Goal: Task Accomplishment & Management: Use online tool/utility

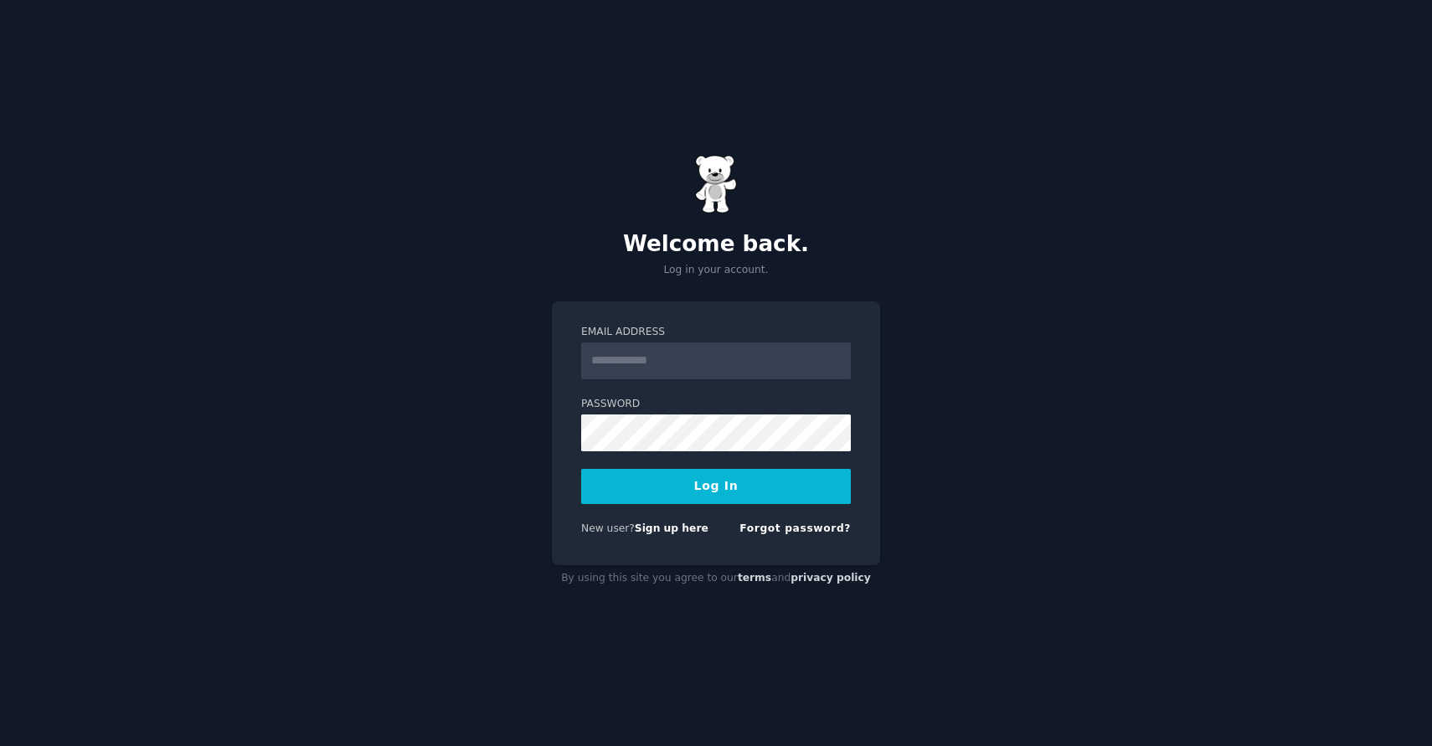
click at [657, 369] on input "Email Address" at bounding box center [716, 361] width 270 height 37
type input "**********"
click at [705, 498] on button "Log In" at bounding box center [716, 486] width 270 height 35
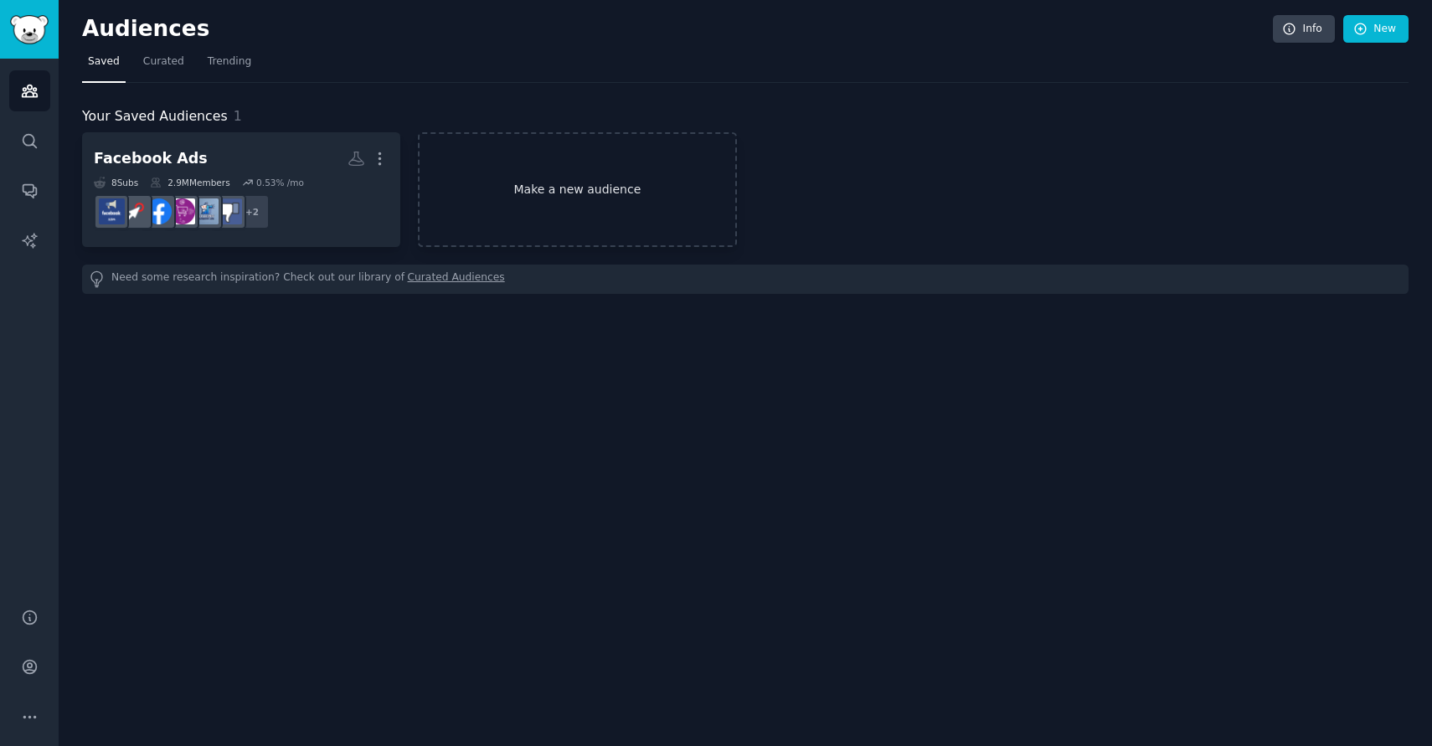
click at [558, 181] on link "Make a new audience" at bounding box center [577, 189] width 318 height 115
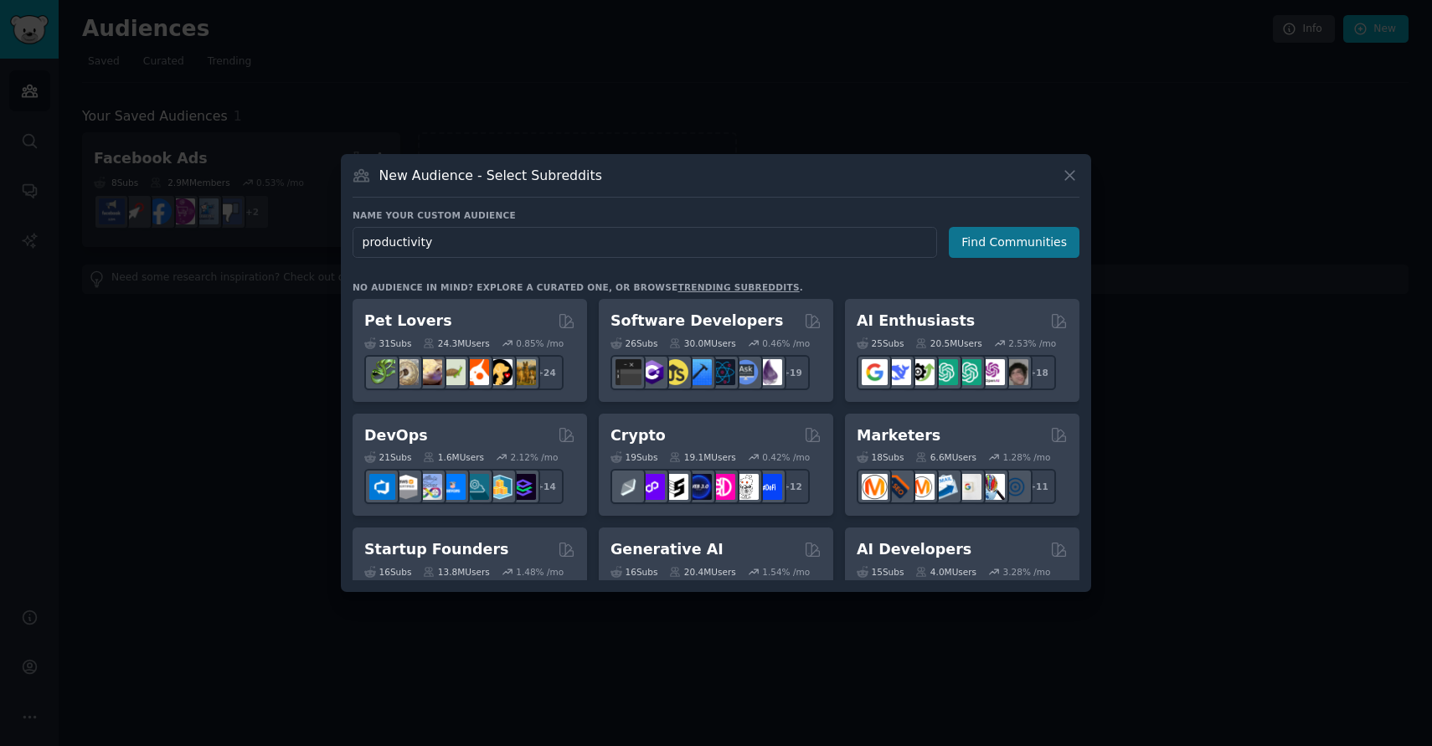
type input "productivity"
click at [1019, 245] on button "Find Communities" at bounding box center [1014, 242] width 131 height 31
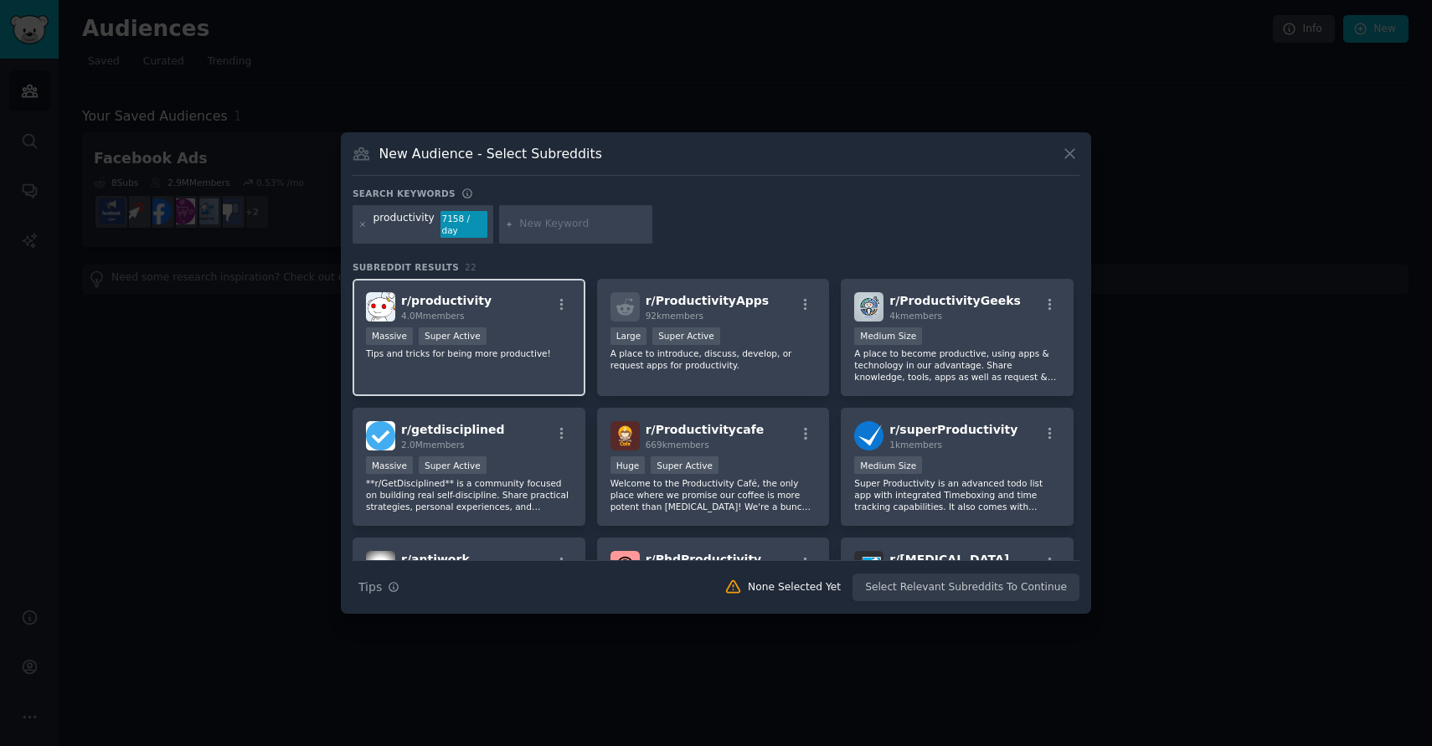
click at [477, 312] on div "r/ productivity 4.0M members" at bounding box center [469, 306] width 206 height 29
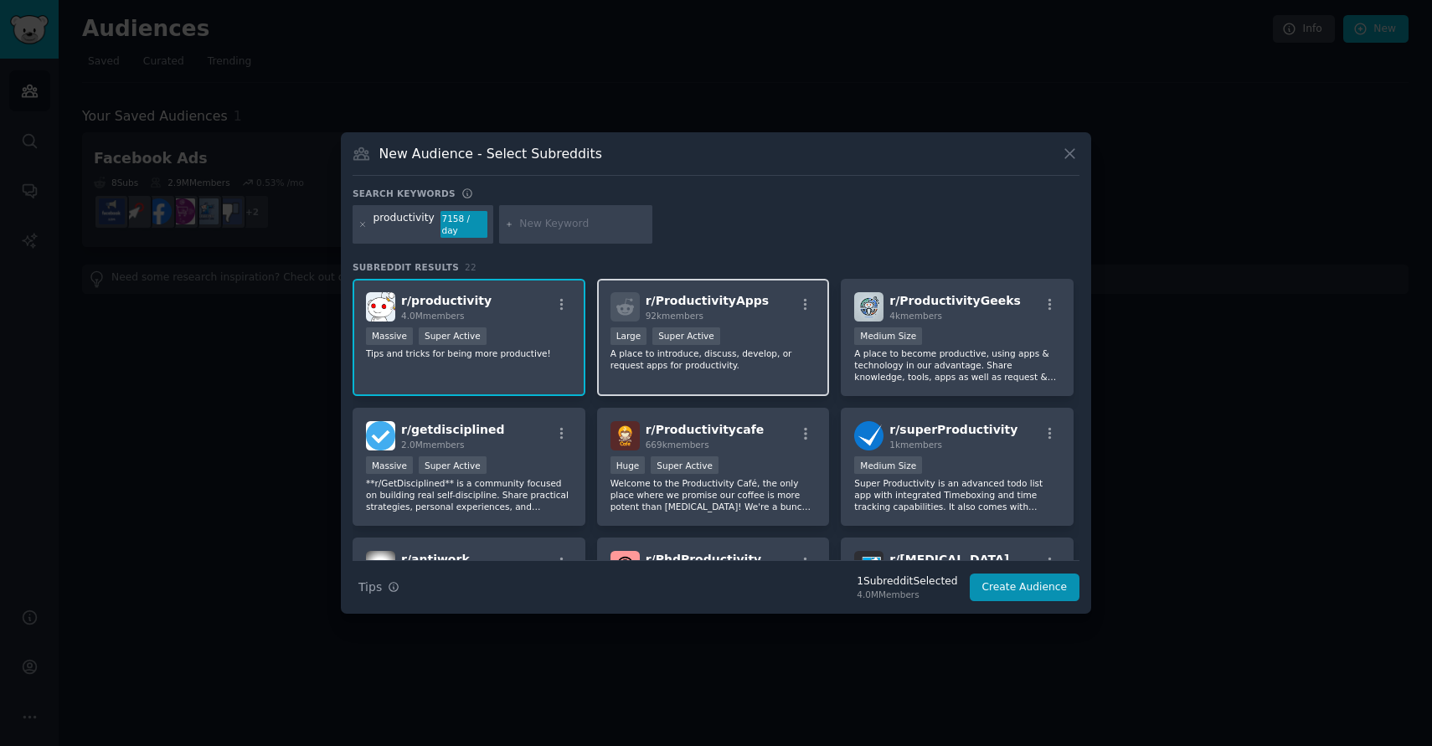
click at [706, 317] on div "r/ ProductivityApps 92k members 10,000 - 100,000 members Large Super Active A p…" at bounding box center [713, 338] width 233 height 118
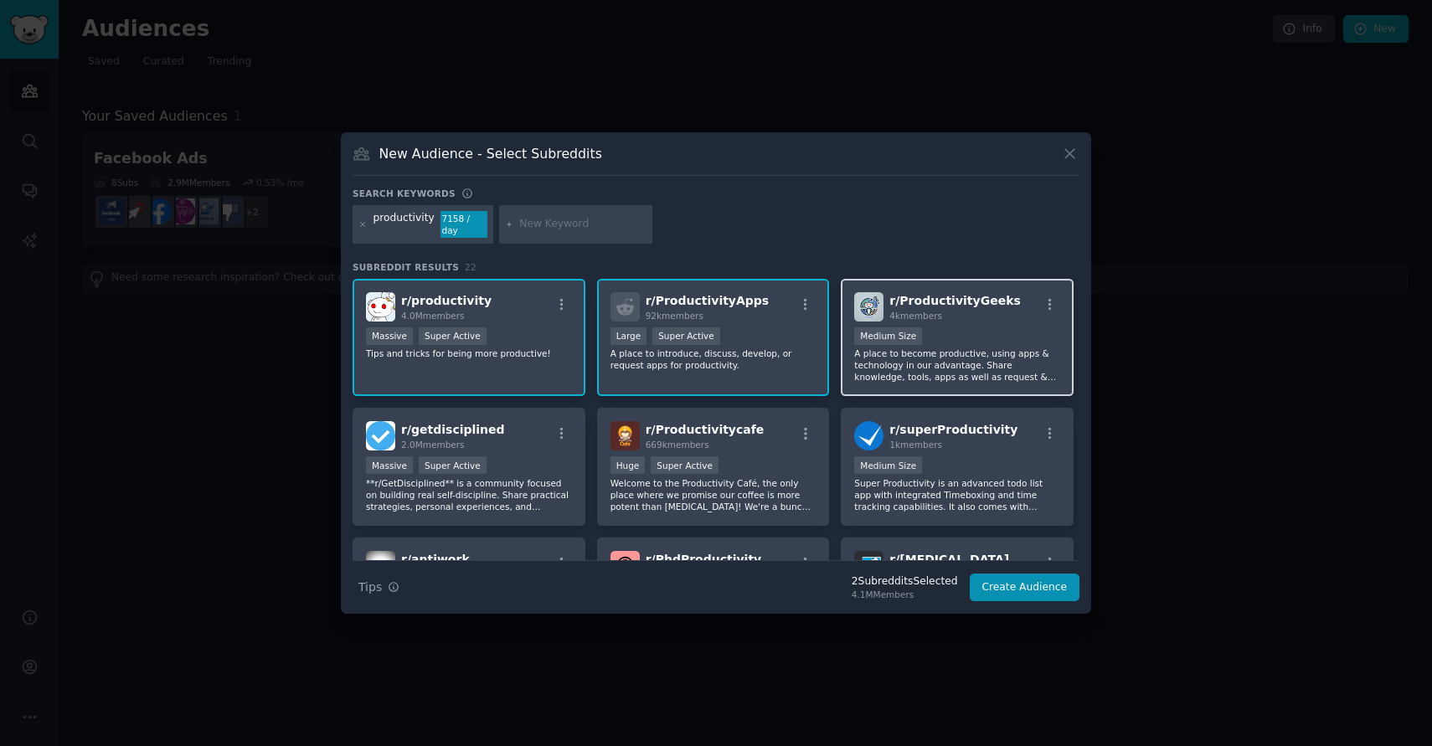
click at [931, 319] on div "r/ ProductivityGeeks 4k members Medium Size A place to become productive, using…" at bounding box center [957, 338] width 233 height 118
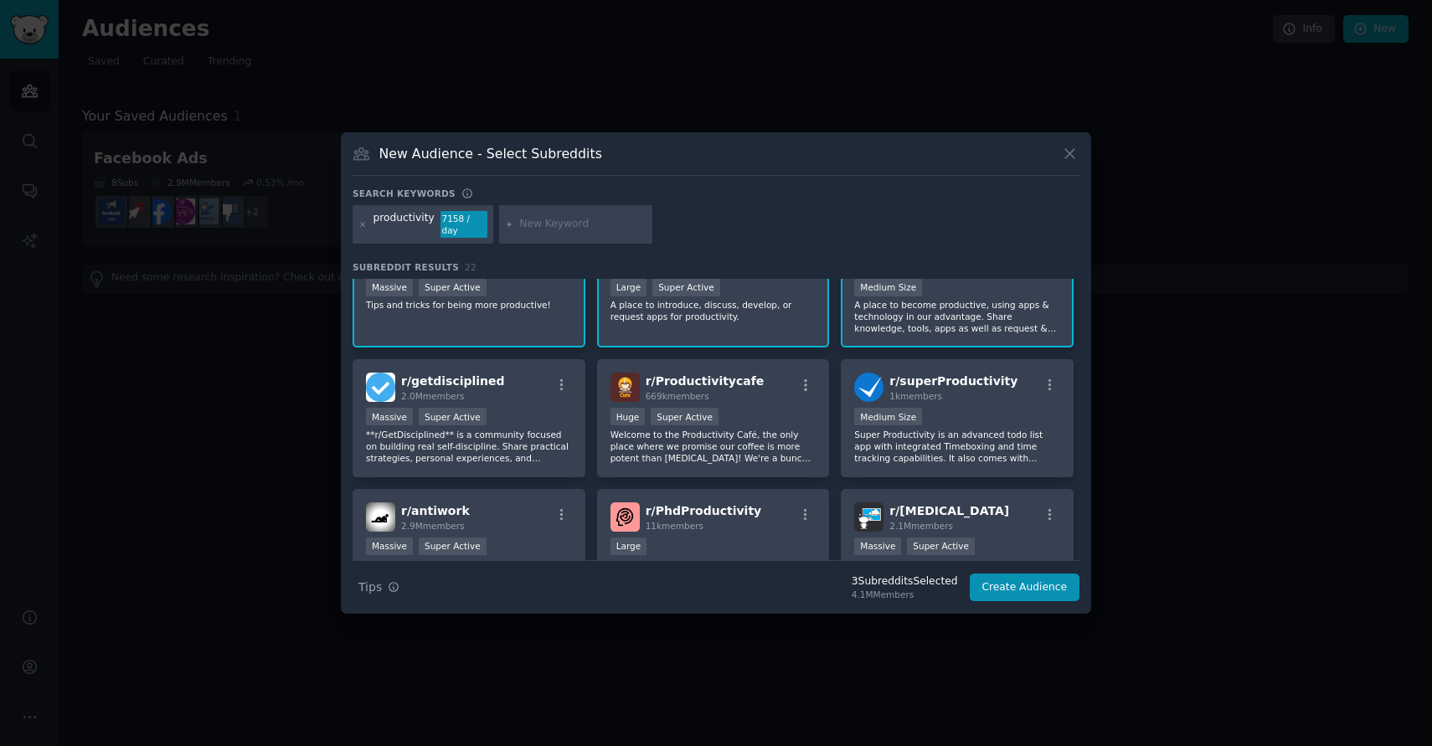
scroll to position [86, 0]
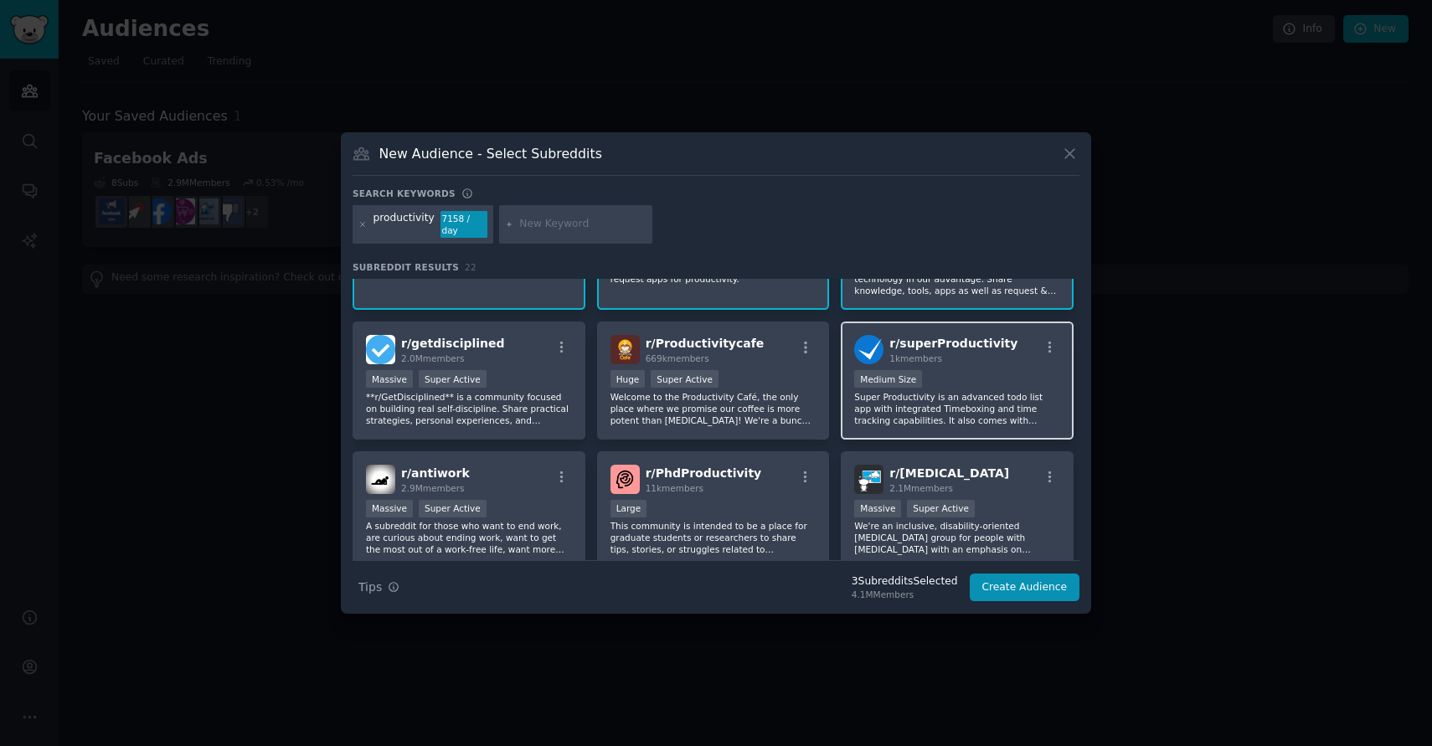
click at [911, 364] on div "r/ superProductivity 1k members 1000 - 10,000 members Medium Size Super Product…" at bounding box center [957, 381] width 233 height 118
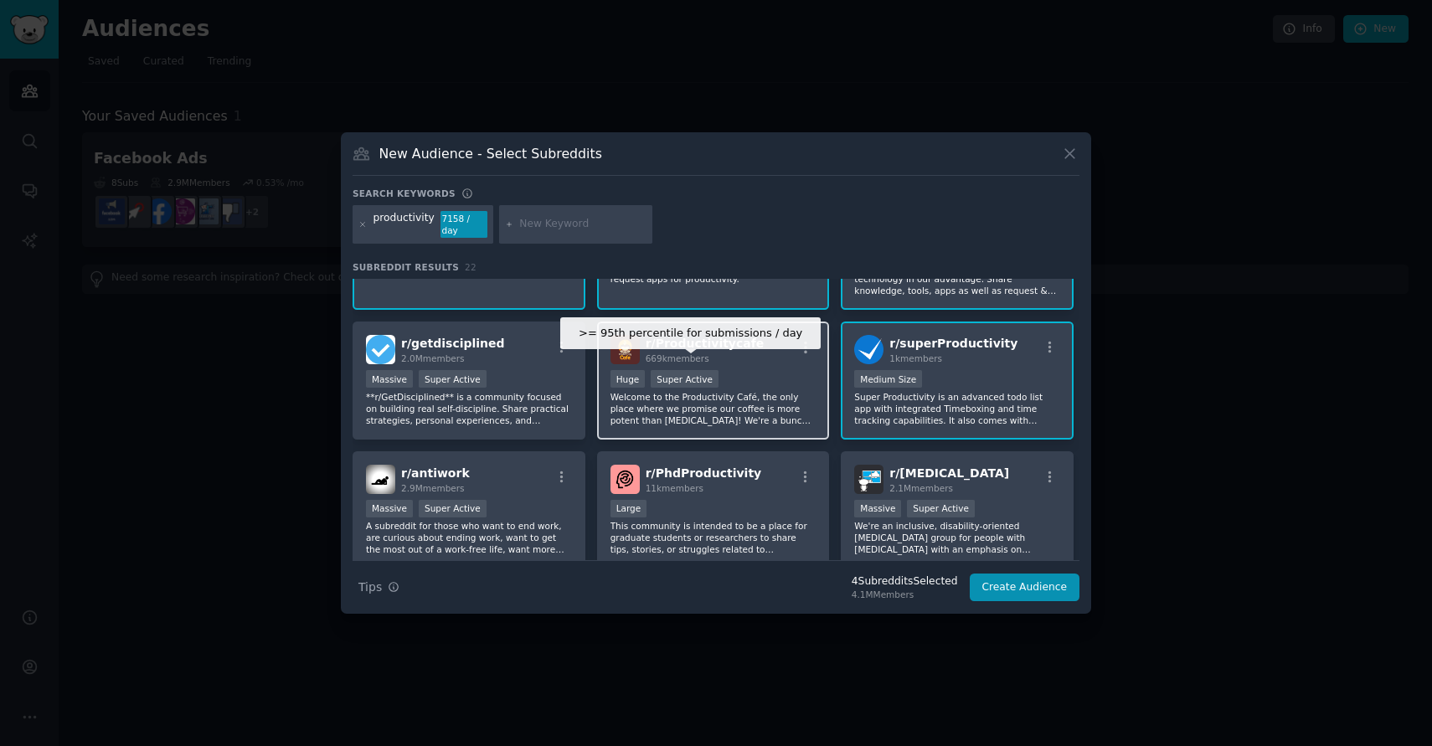
click at [711, 375] on div "Super Active" at bounding box center [685, 379] width 68 height 18
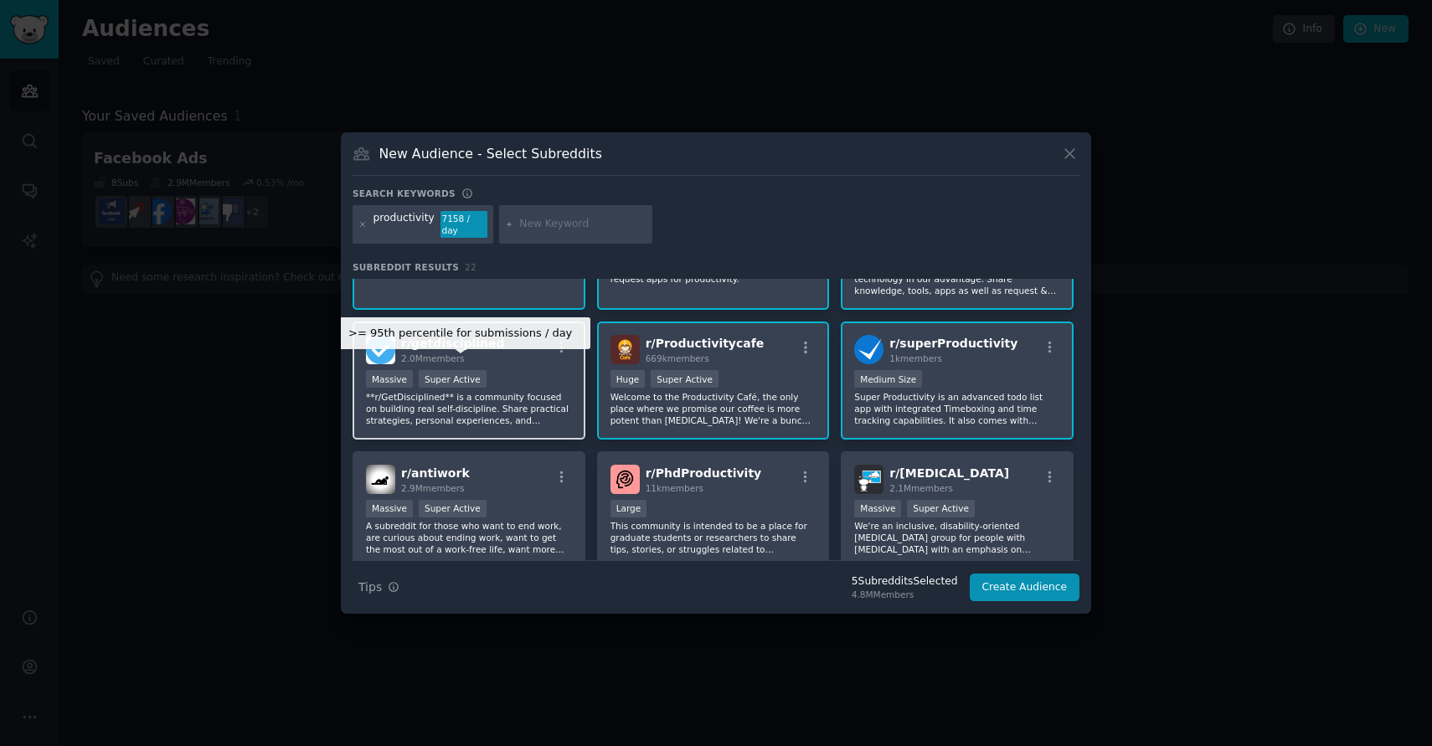
click at [457, 370] on div "Super Active" at bounding box center [453, 379] width 68 height 18
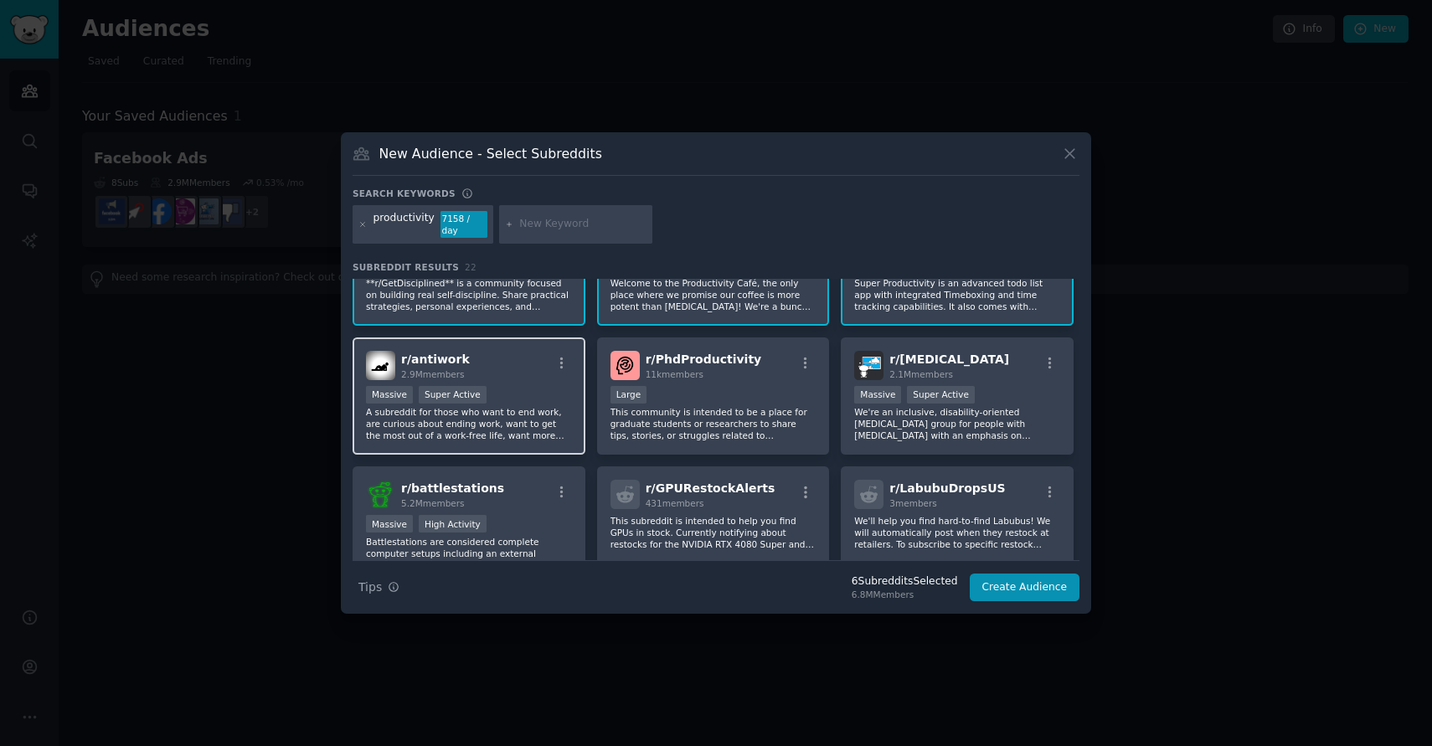
scroll to position [203, 0]
click at [460, 404] on p "A subreddit for those who want to end work, are curious about ending work, want…" at bounding box center [469, 421] width 206 height 35
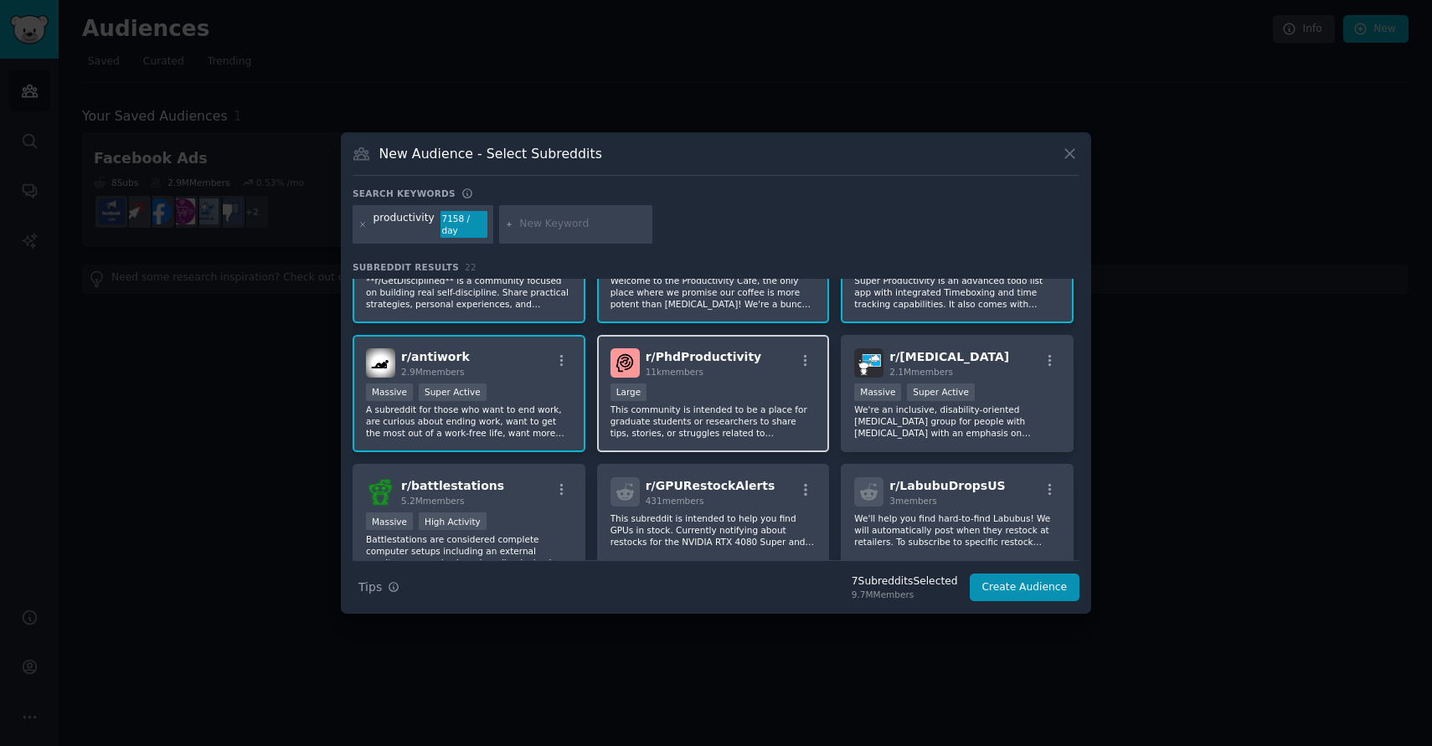
click at [733, 396] on div "10,000 - 100,000 members Large" at bounding box center [714, 394] width 206 height 21
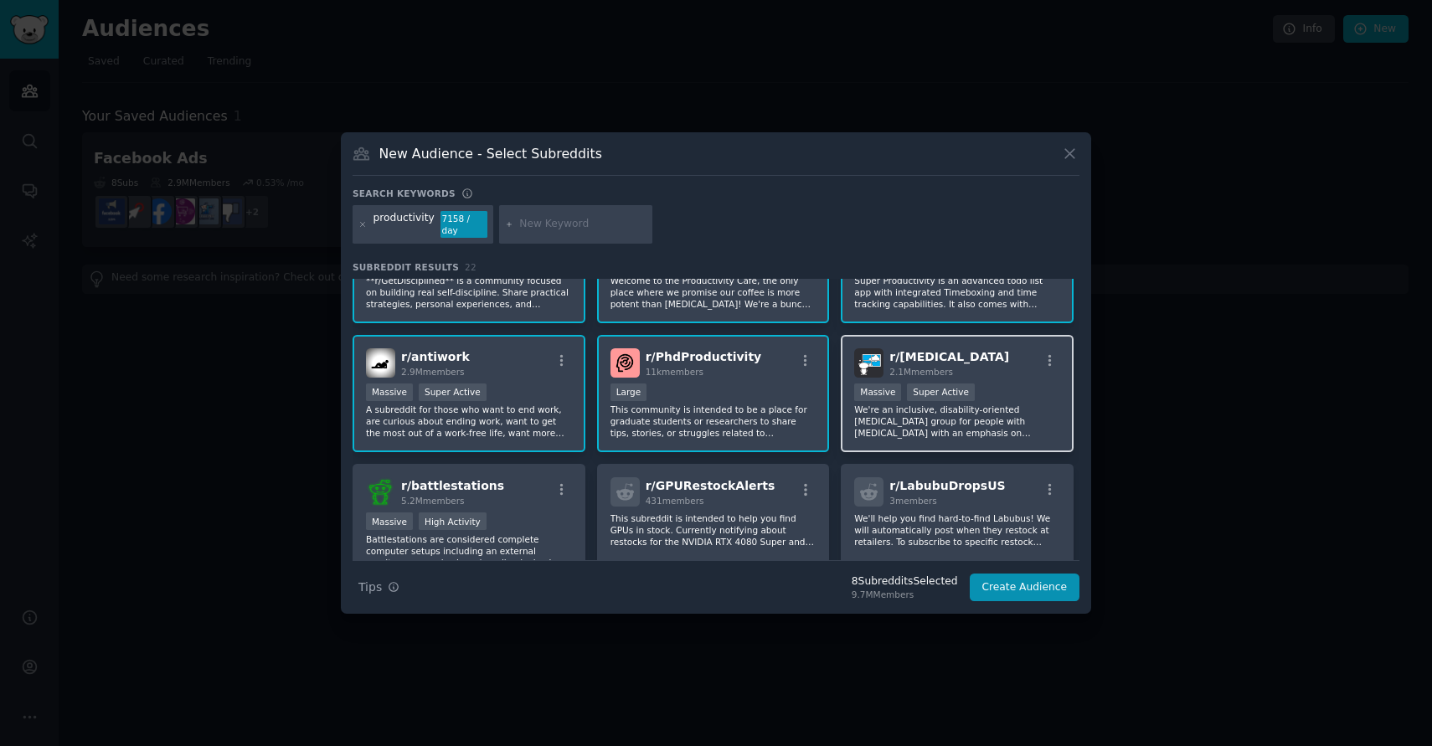
click at [965, 413] on p "We're an inclusive, disability-oriented peer support group for people with ADHD…" at bounding box center [957, 421] width 206 height 35
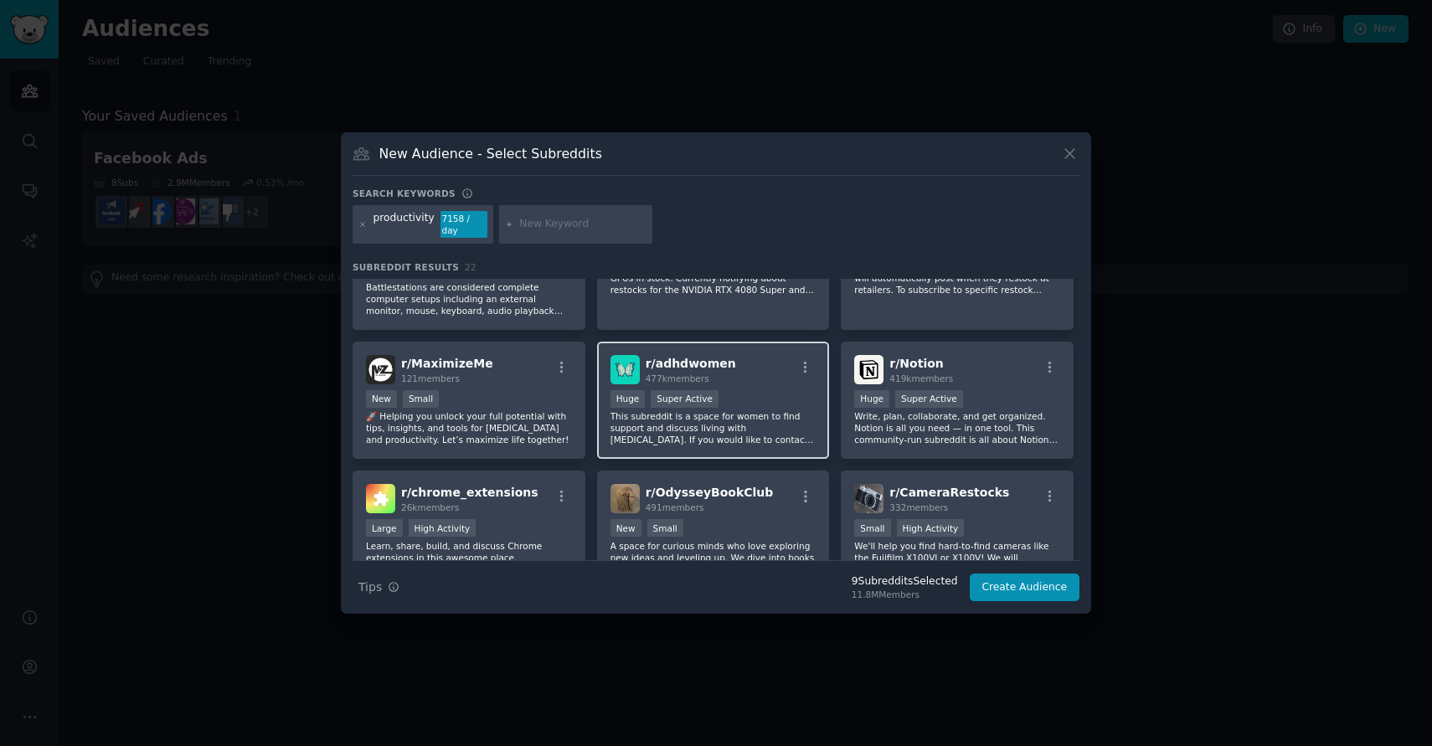
scroll to position [475, 0]
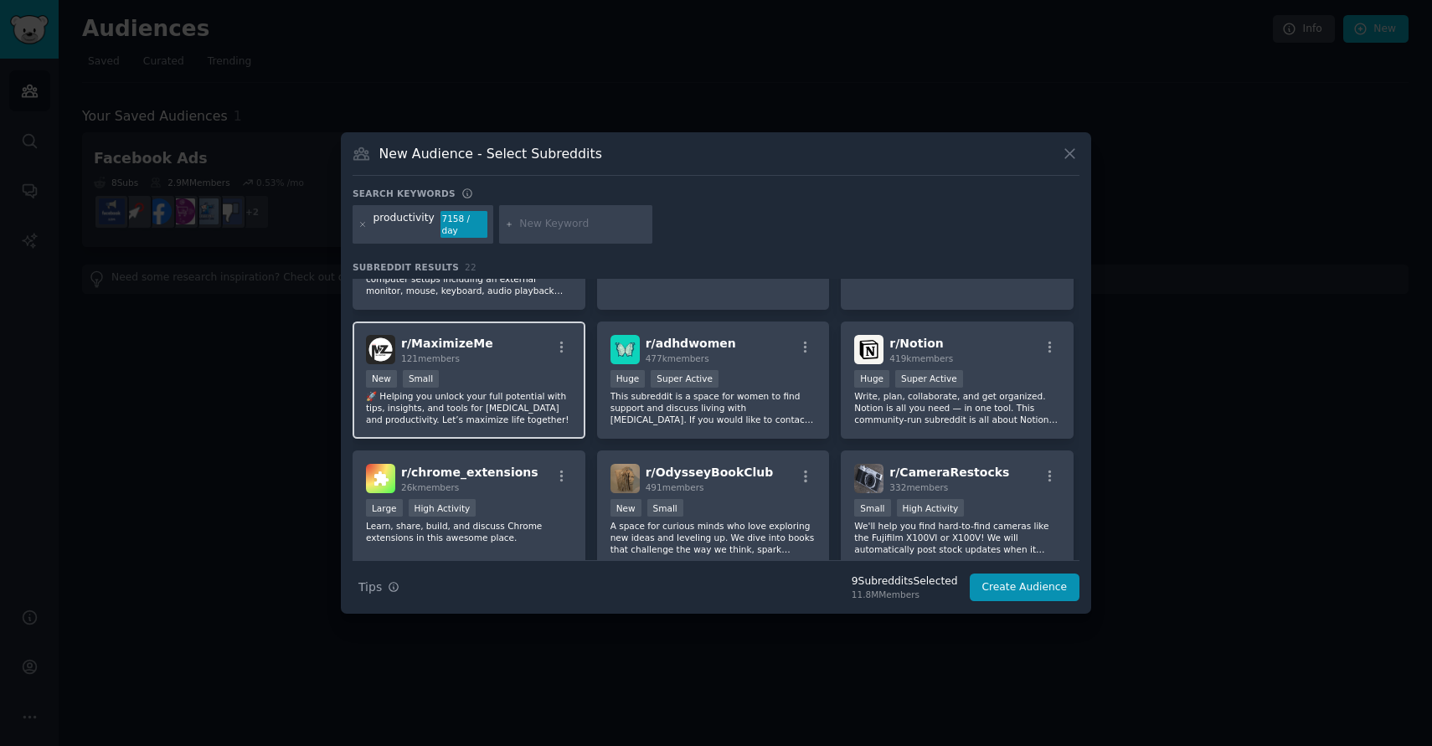
click at [460, 373] on div "New Small" at bounding box center [469, 380] width 206 height 21
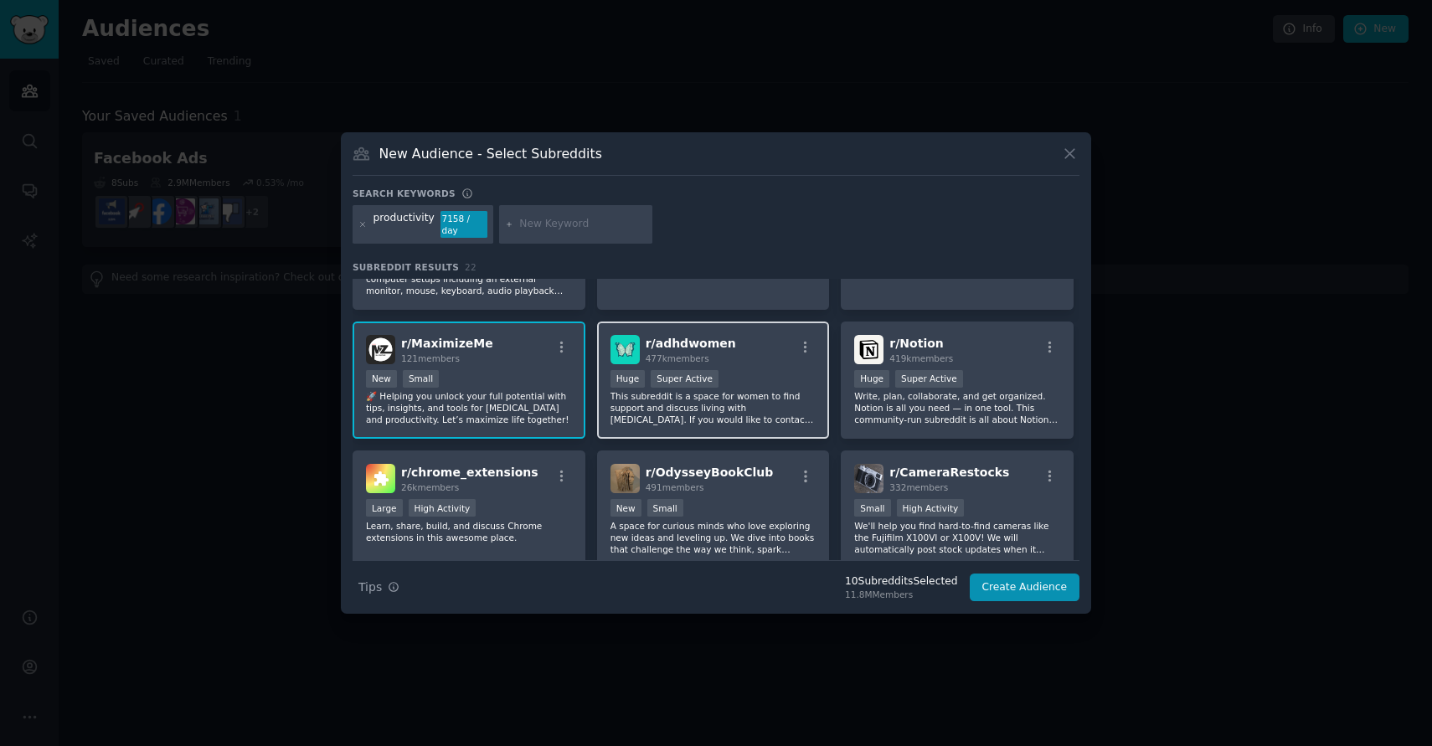
click at [725, 374] on div "Huge Super Active" at bounding box center [714, 380] width 206 height 21
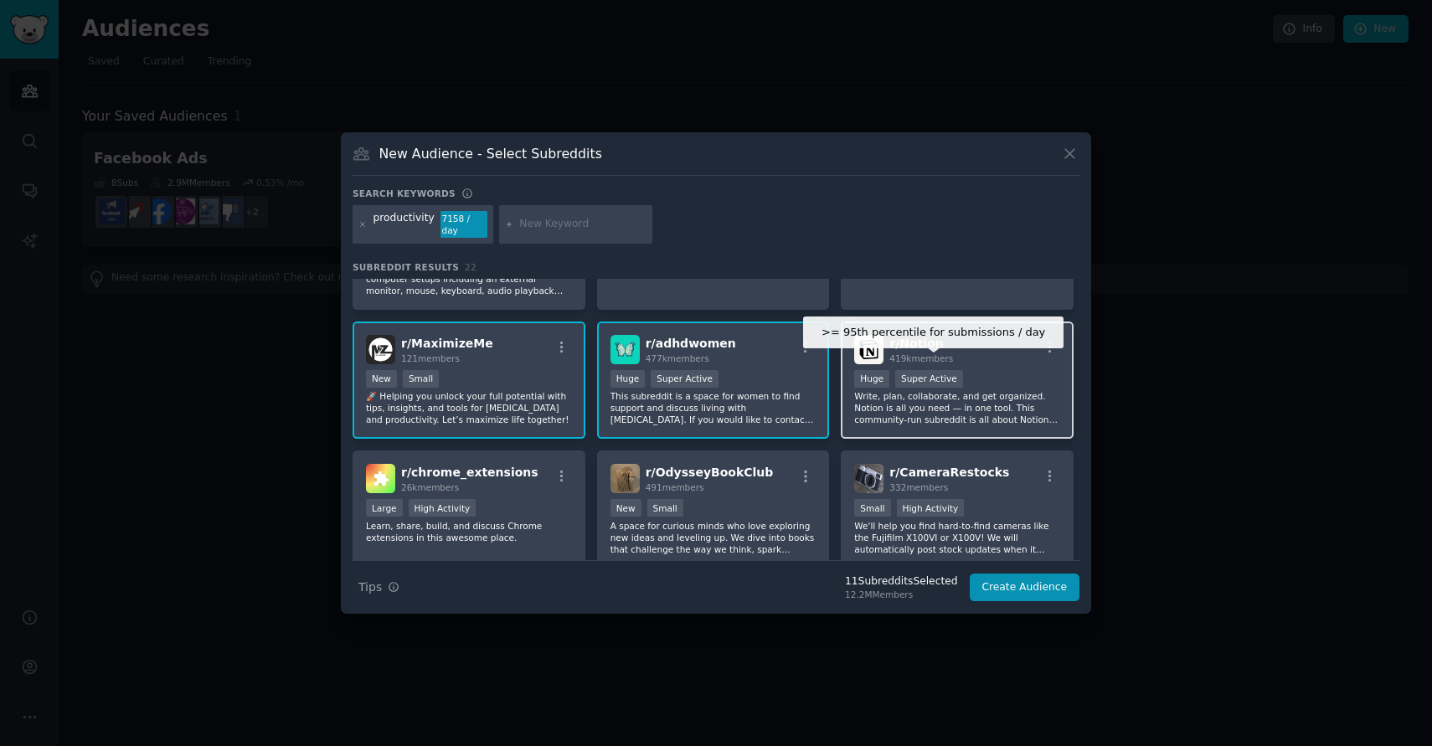
click at [915, 370] on div "Super Active" at bounding box center [929, 379] width 68 height 18
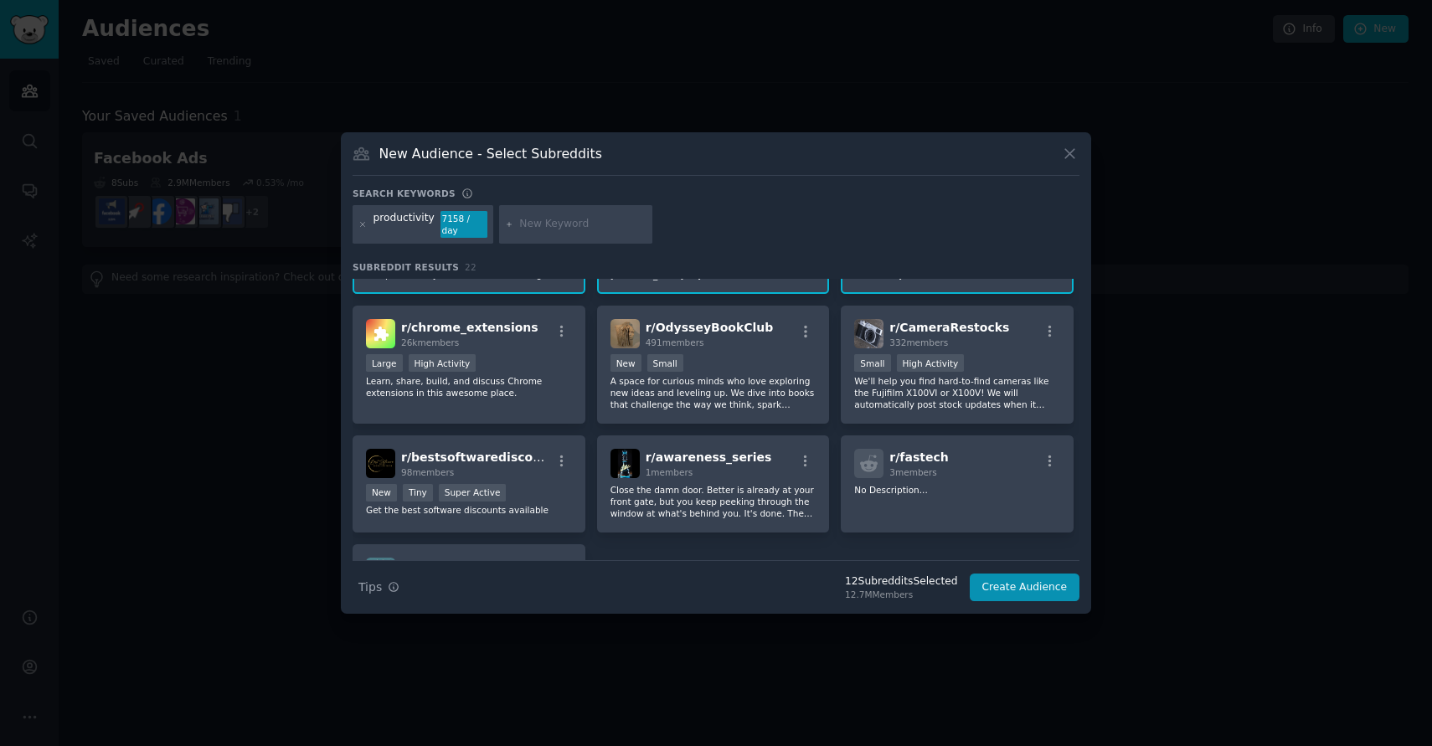
scroll to position [621, 0]
click at [538, 384] on p "Learn, share, build, and discuss Chrome extensions in this awesome place." at bounding box center [469, 385] width 206 height 23
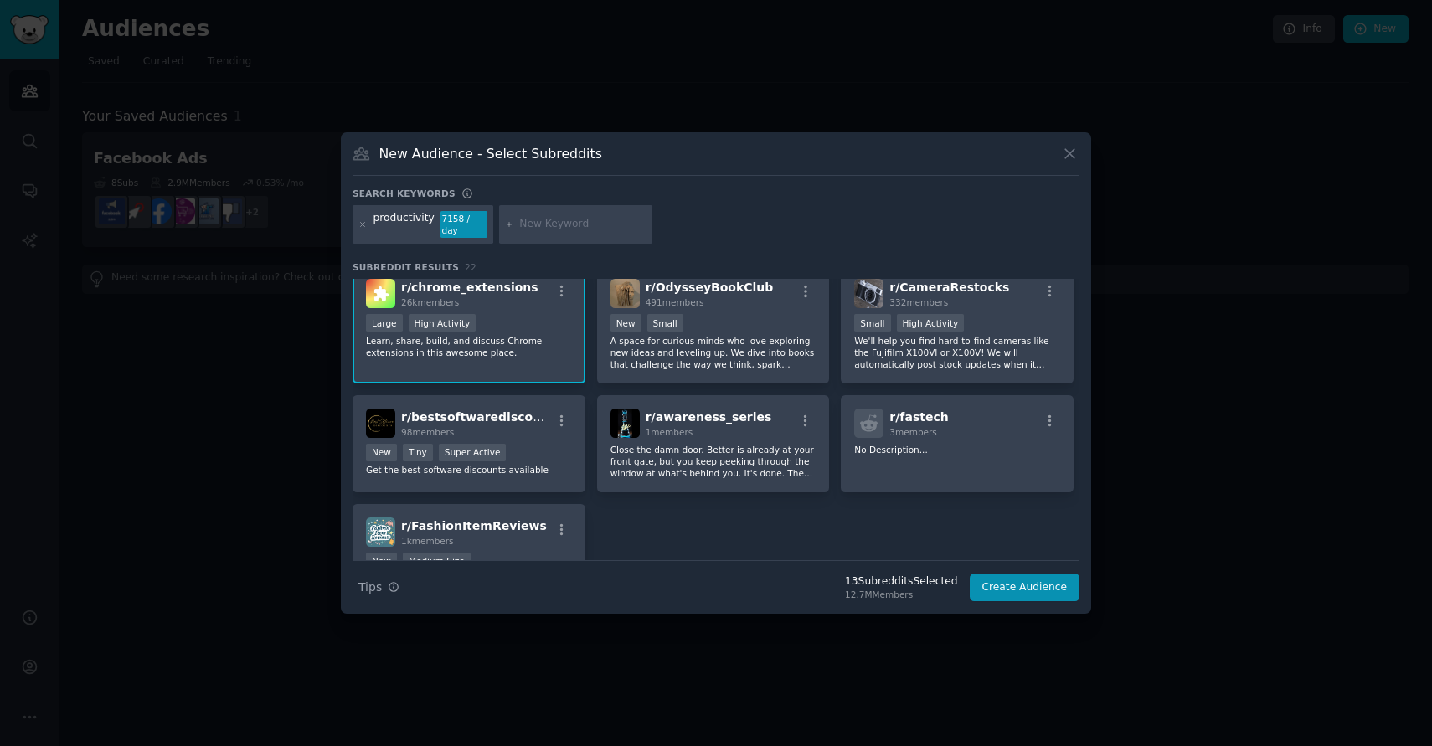
scroll to position [626, 0]
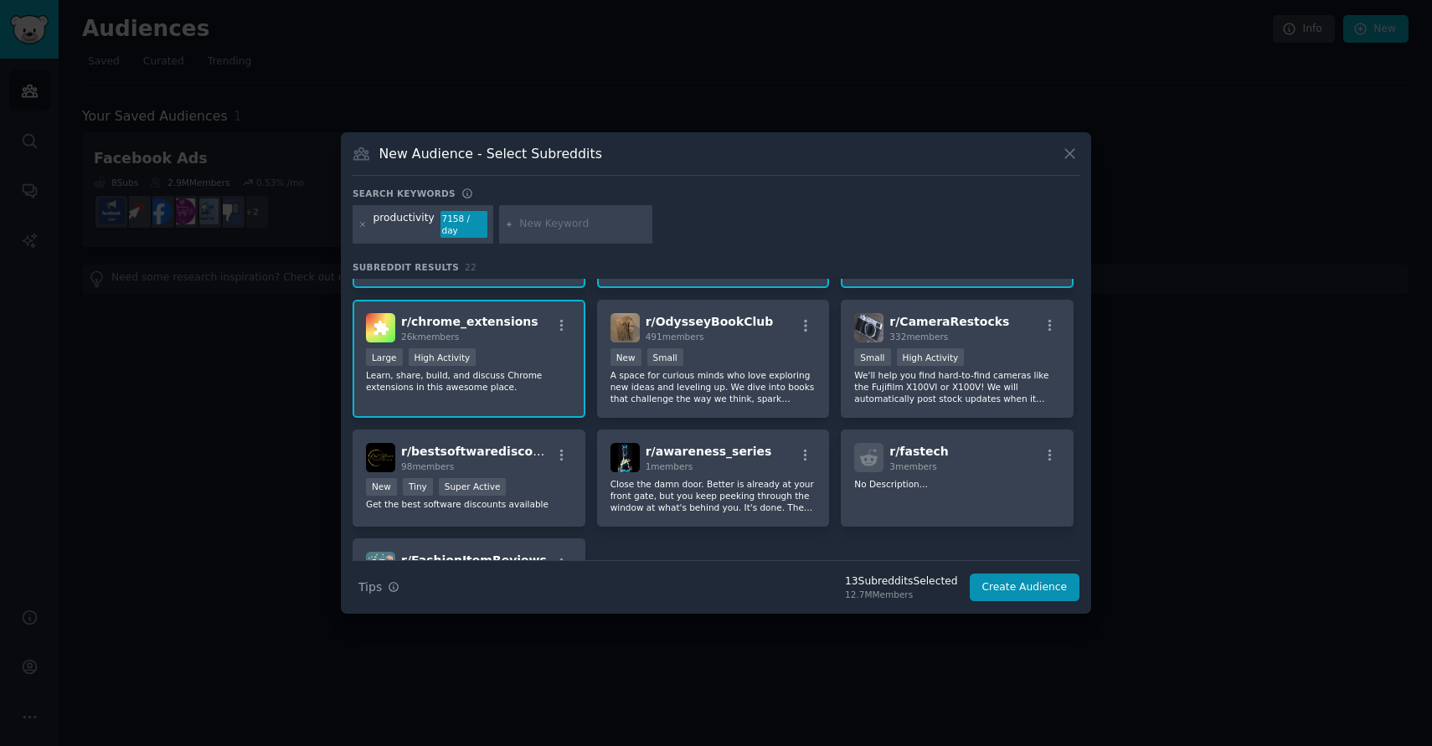
click at [550, 349] on div "Large High Activity" at bounding box center [469, 358] width 206 height 21
click at [1038, 583] on button "Create Audience" at bounding box center [1025, 588] width 111 height 28
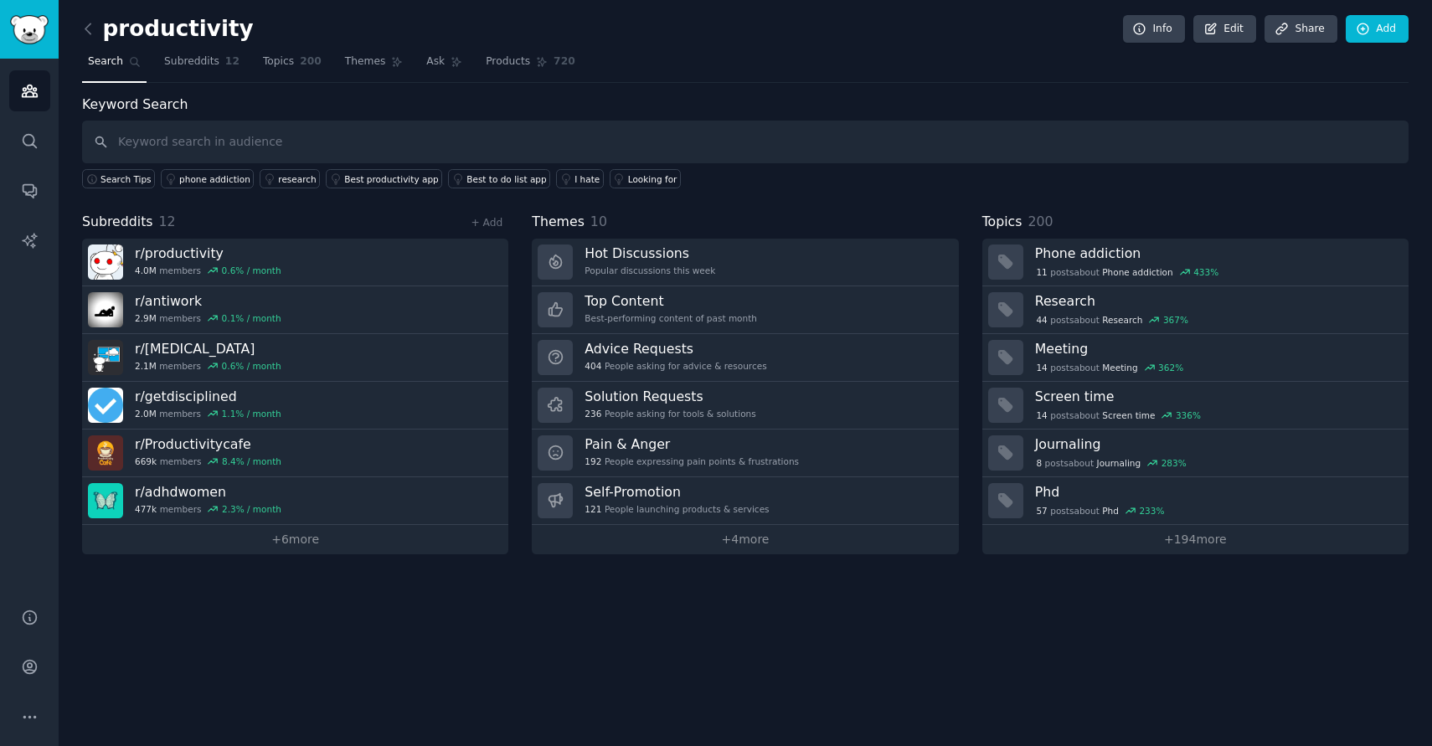
click at [513, 226] on div "Subreddits 12 + Add r/ productivity 4.0M members 0.6 % / month r/ antiwork 2.9M…" at bounding box center [745, 383] width 1327 height 343
click at [501, 67] on span "Products" at bounding box center [508, 61] width 44 height 15
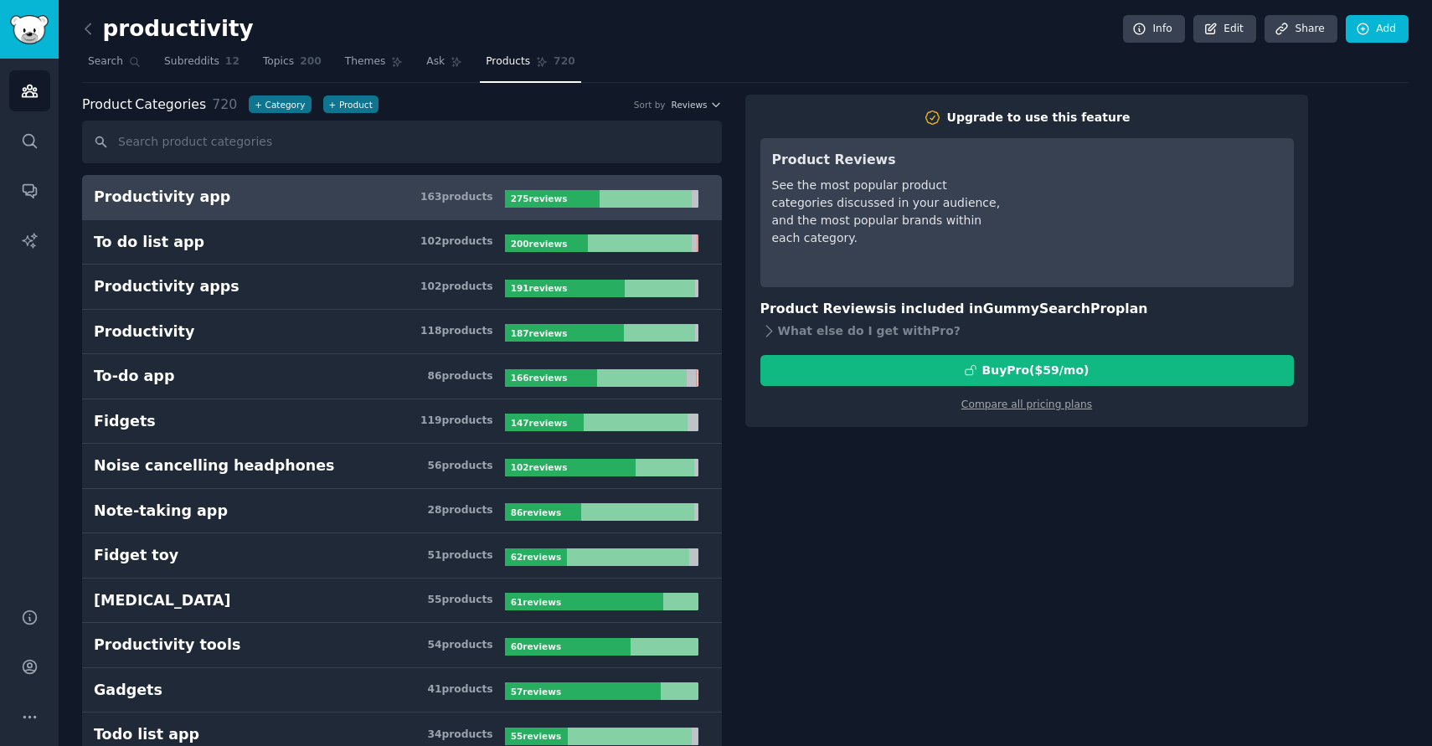
click at [264, 207] on link "Productivity app 163 product s 275 review s" at bounding box center [402, 197] width 640 height 45
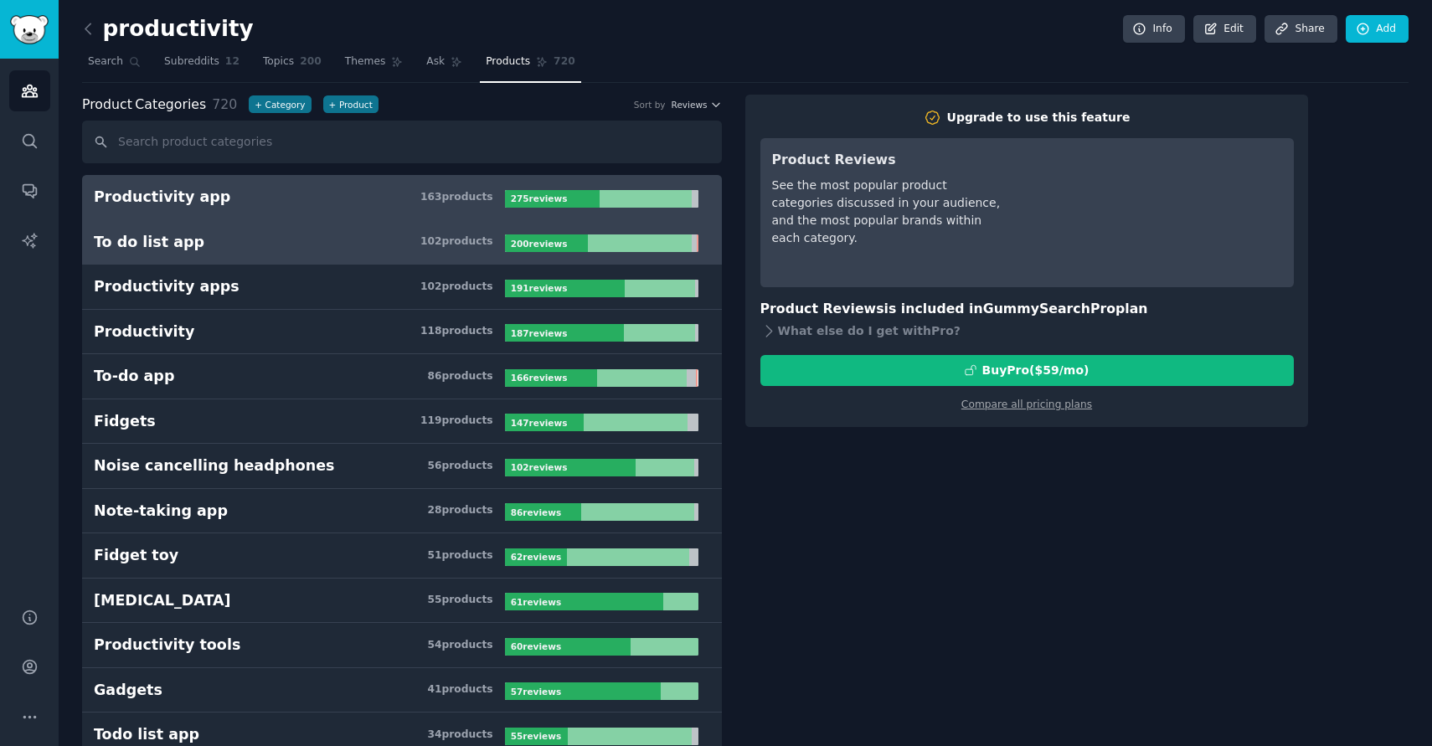
click at [338, 250] on h3 "To do list app 102 product s" at bounding box center [299, 242] width 411 height 21
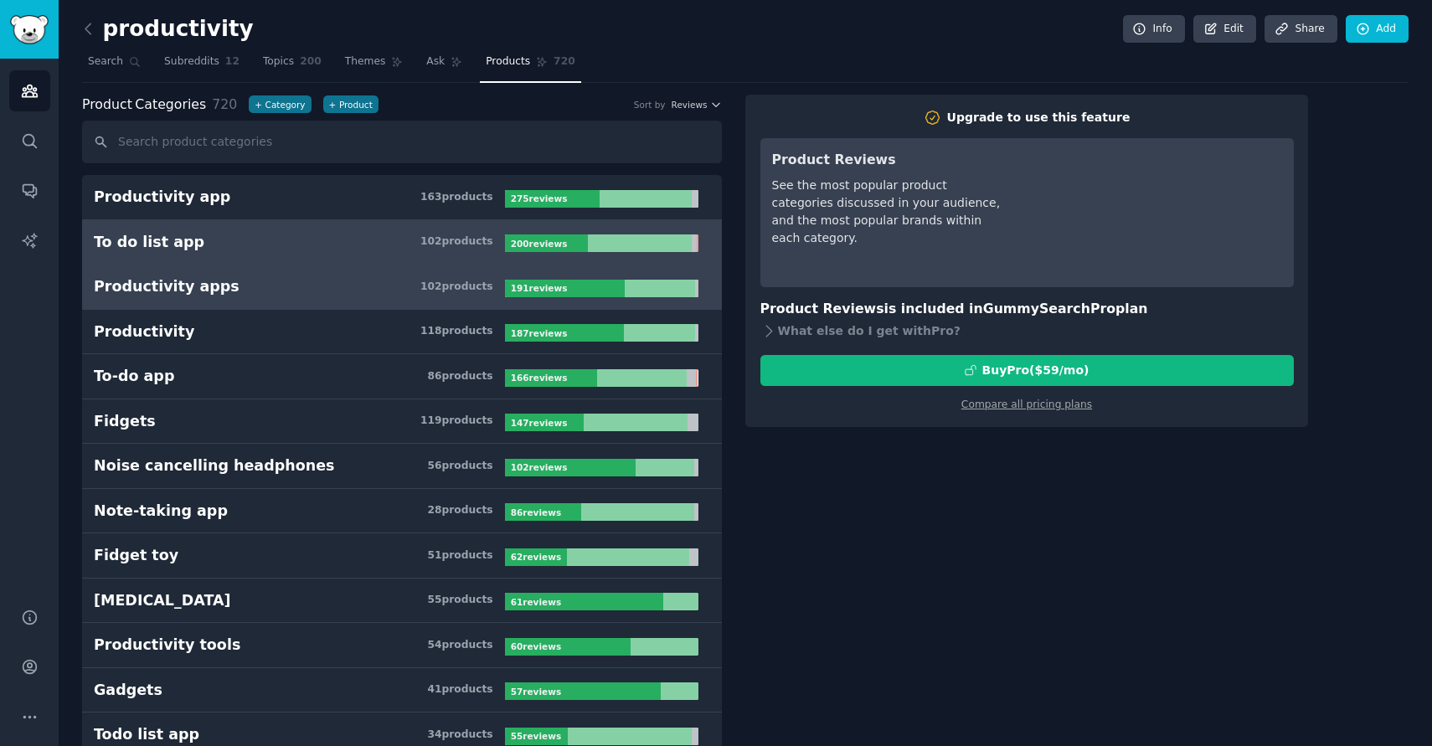
click at [330, 287] on h3 "Productivity apps 102 product s" at bounding box center [299, 286] width 411 height 21
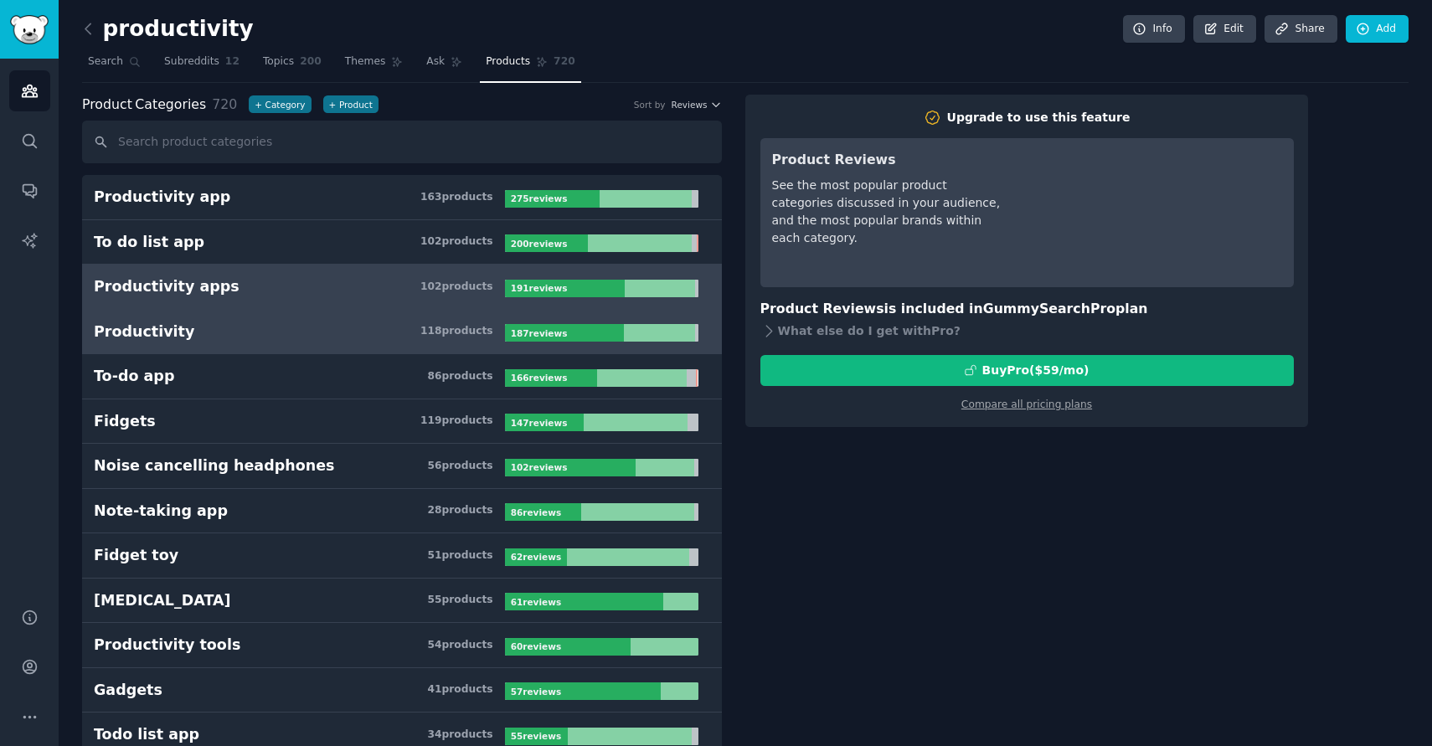
click at [336, 335] on h3 "Productivity 118 product s" at bounding box center [299, 332] width 411 height 21
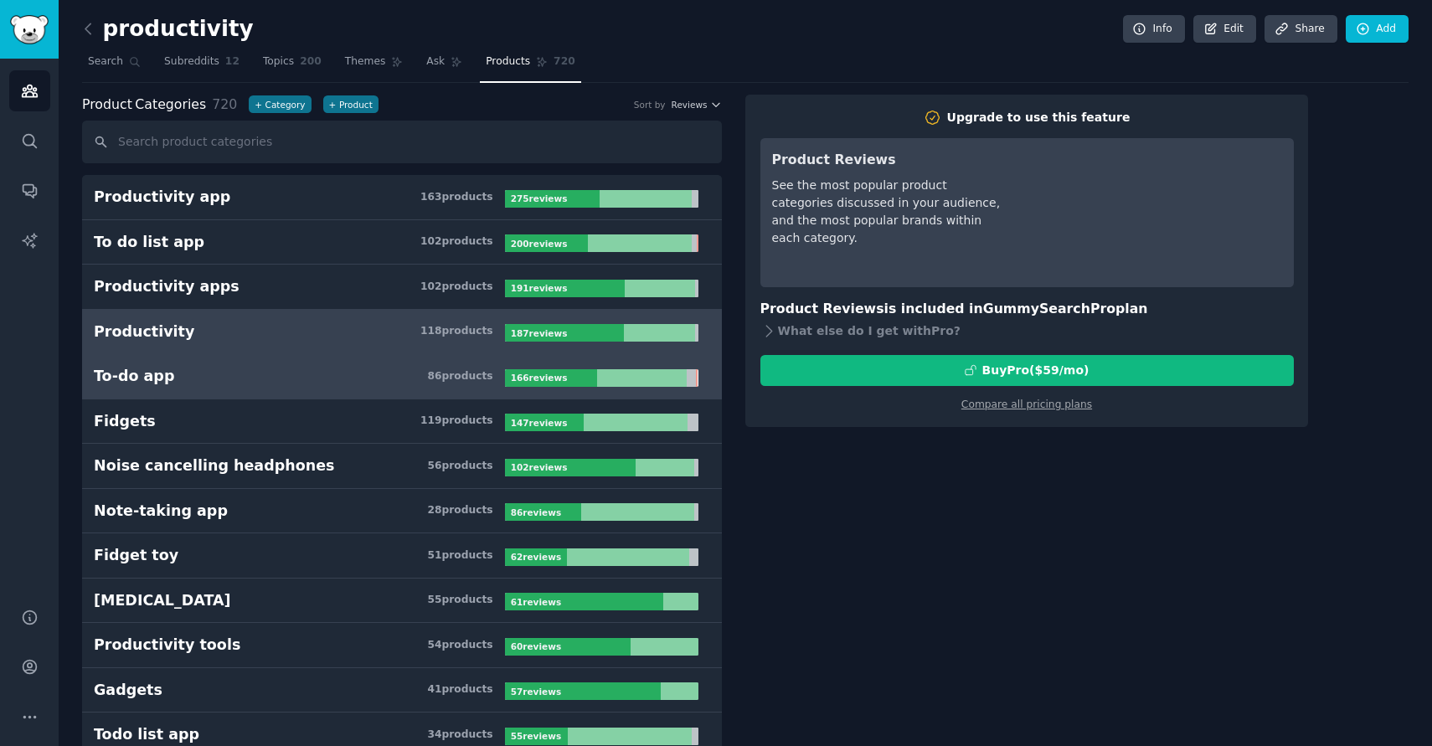
click at [325, 371] on h3 "To-do app 86 product s" at bounding box center [299, 376] width 411 height 21
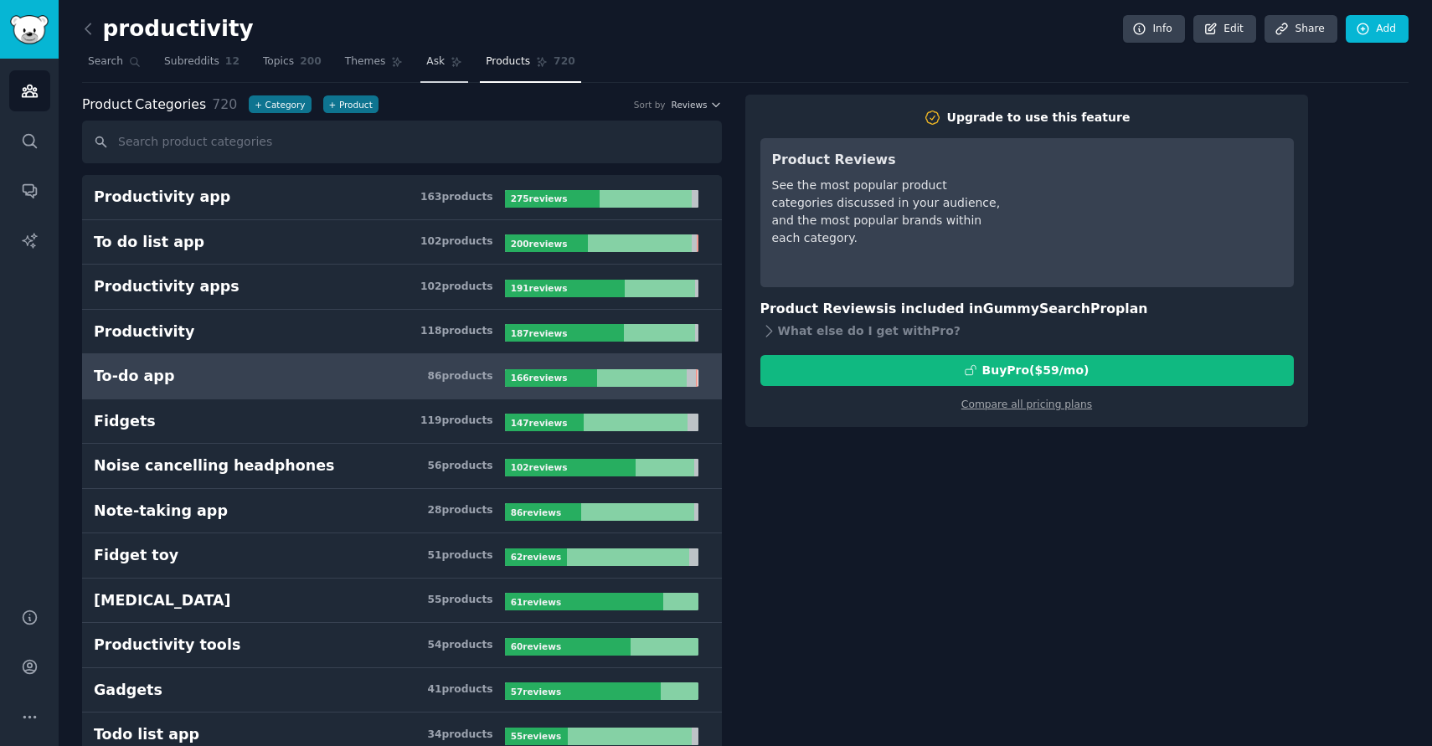
click at [436, 65] on span "Ask" at bounding box center [435, 61] width 18 height 15
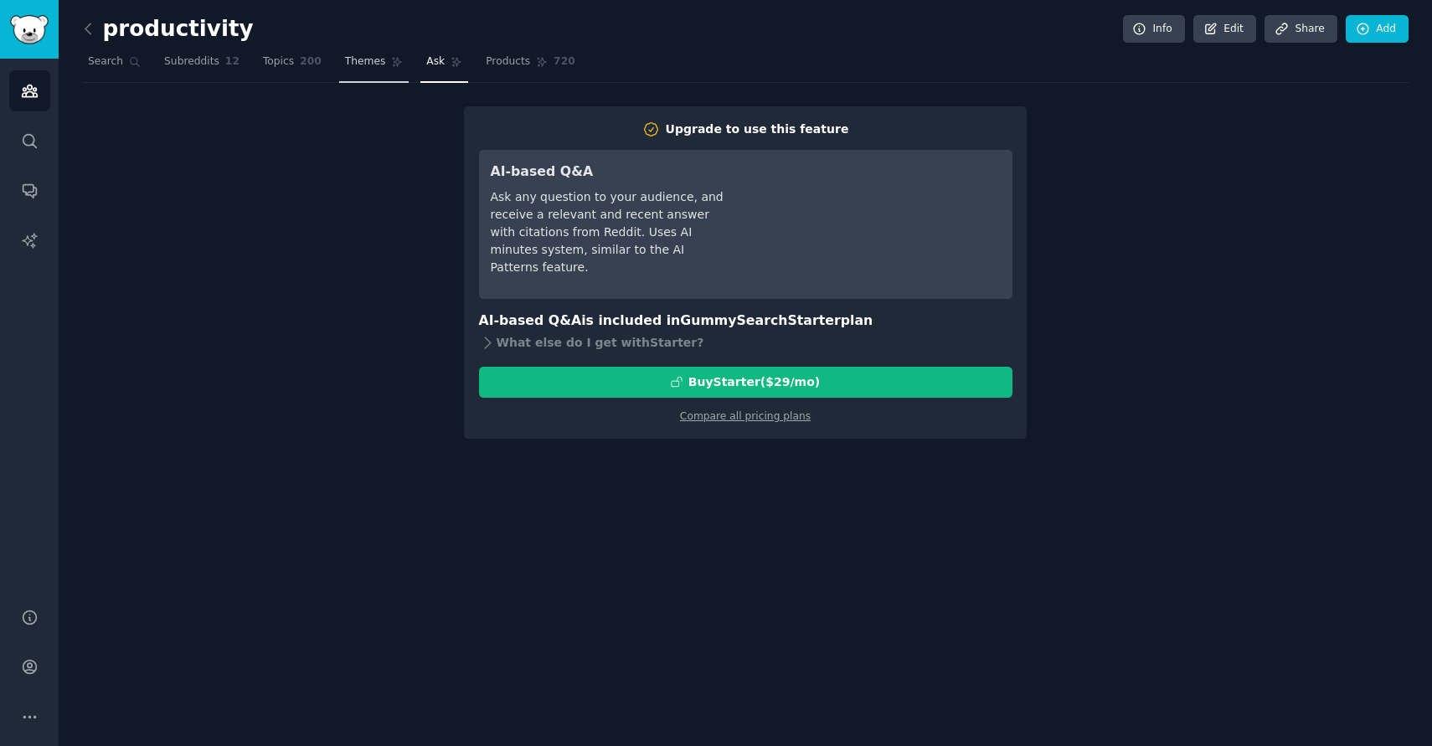
click at [345, 67] on span "Themes" at bounding box center [365, 61] width 41 height 15
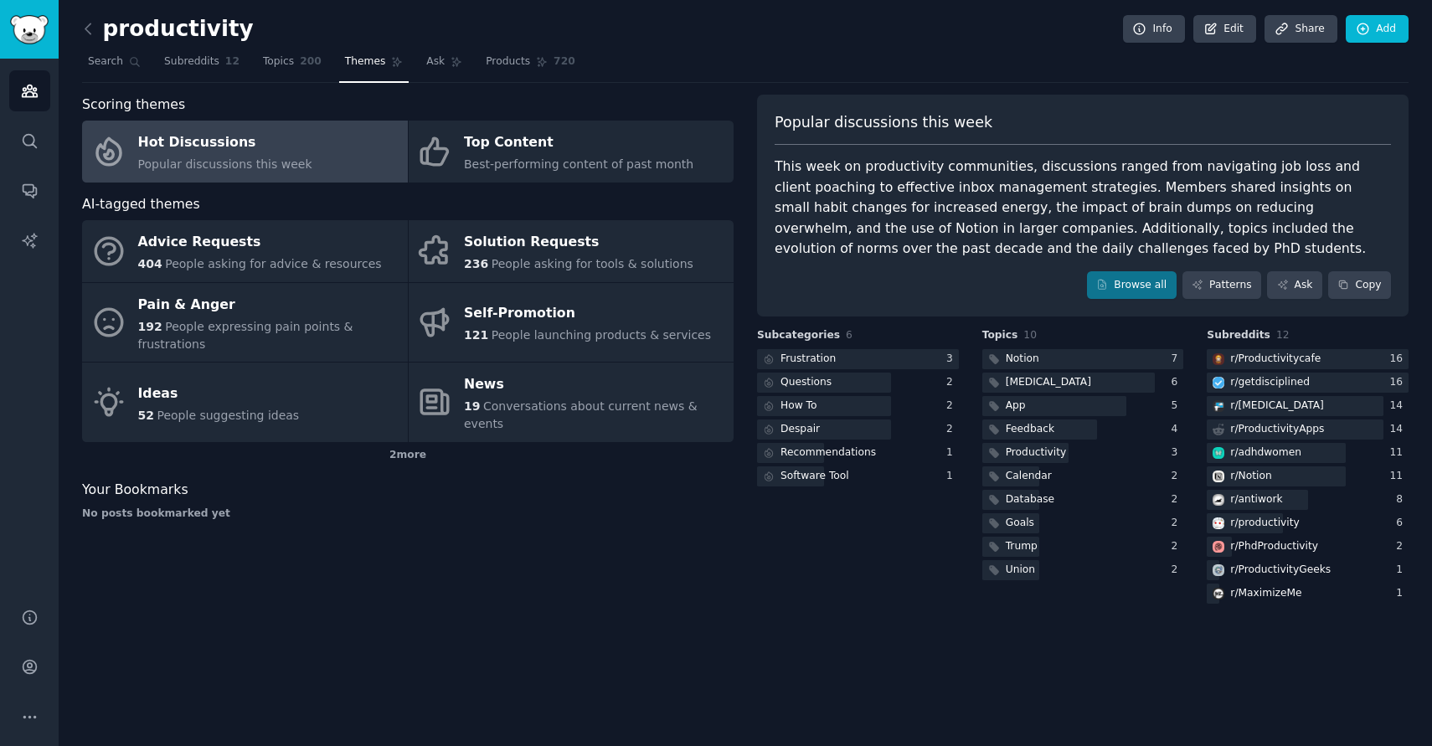
click at [857, 197] on div "This week on productivity communities, discussions ranged from navigating job l…" at bounding box center [1083, 208] width 616 height 103
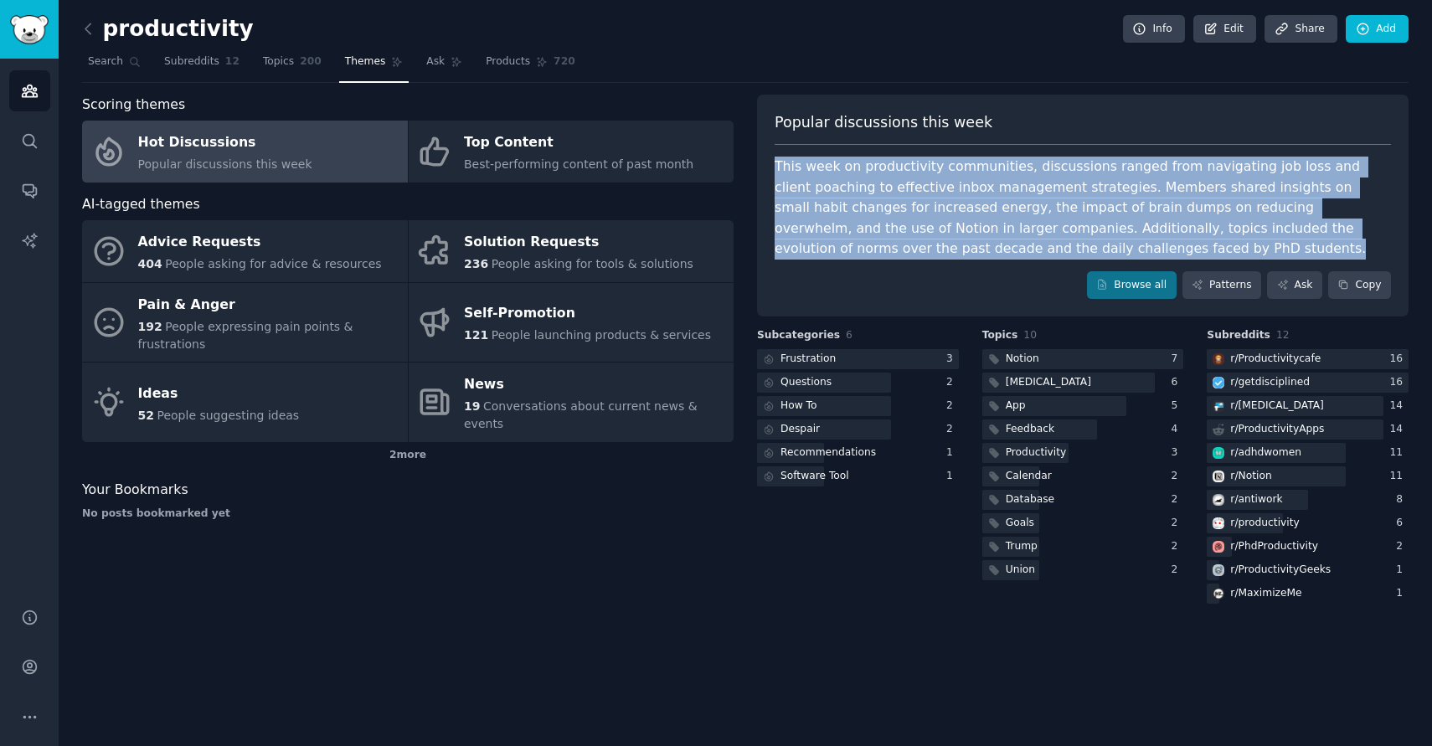
click at [857, 197] on div "This week on productivity communities, discussions ranged from navigating job l…" at bounding box center [1083, 208] width 616 height 103
click at [1209, 283] on link "Patterns" at bounding box center [1222, 285] width 79 height 28
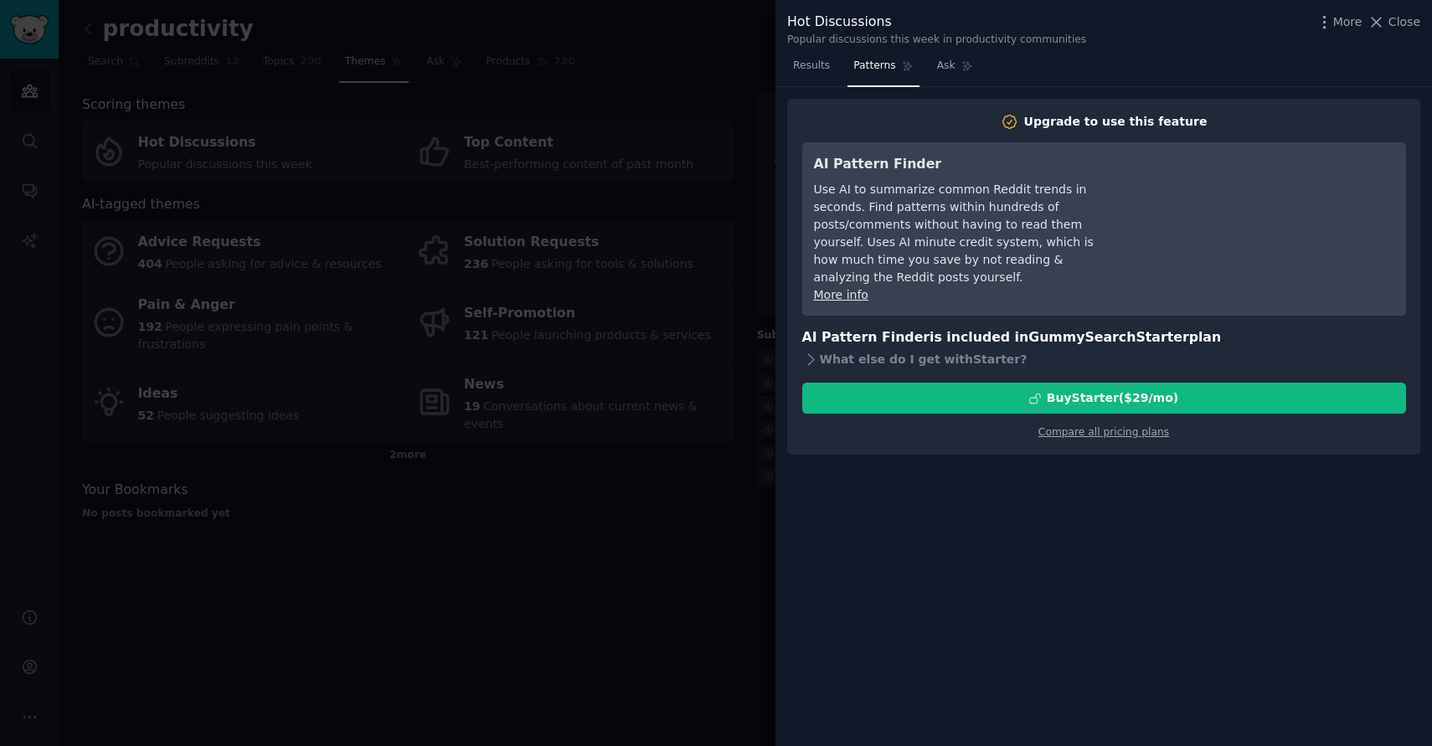
click at [632, 577] on div at bounding box center [716, 373] width 1432 height 746
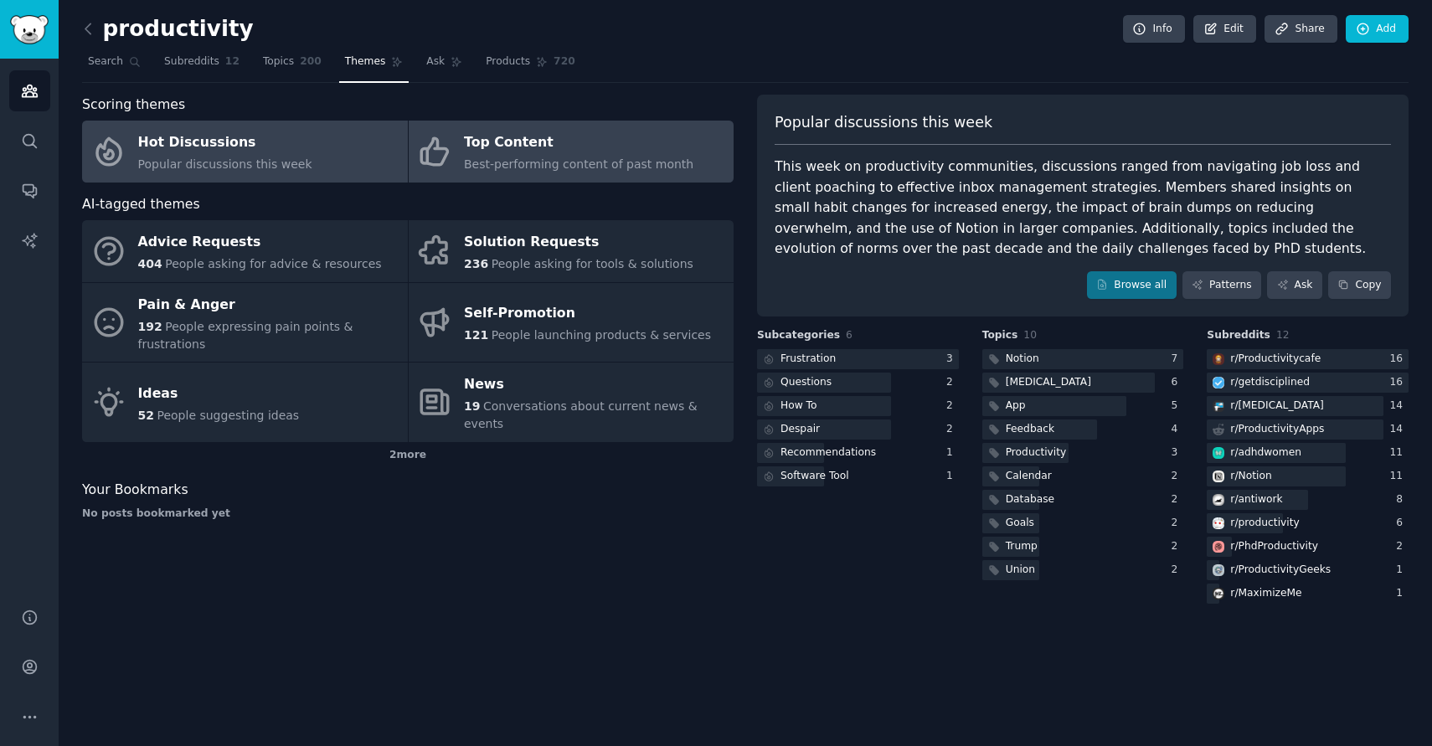
click at [555, 154] on div "Top Content" at bounding box center [578, 143] width 229 height 27
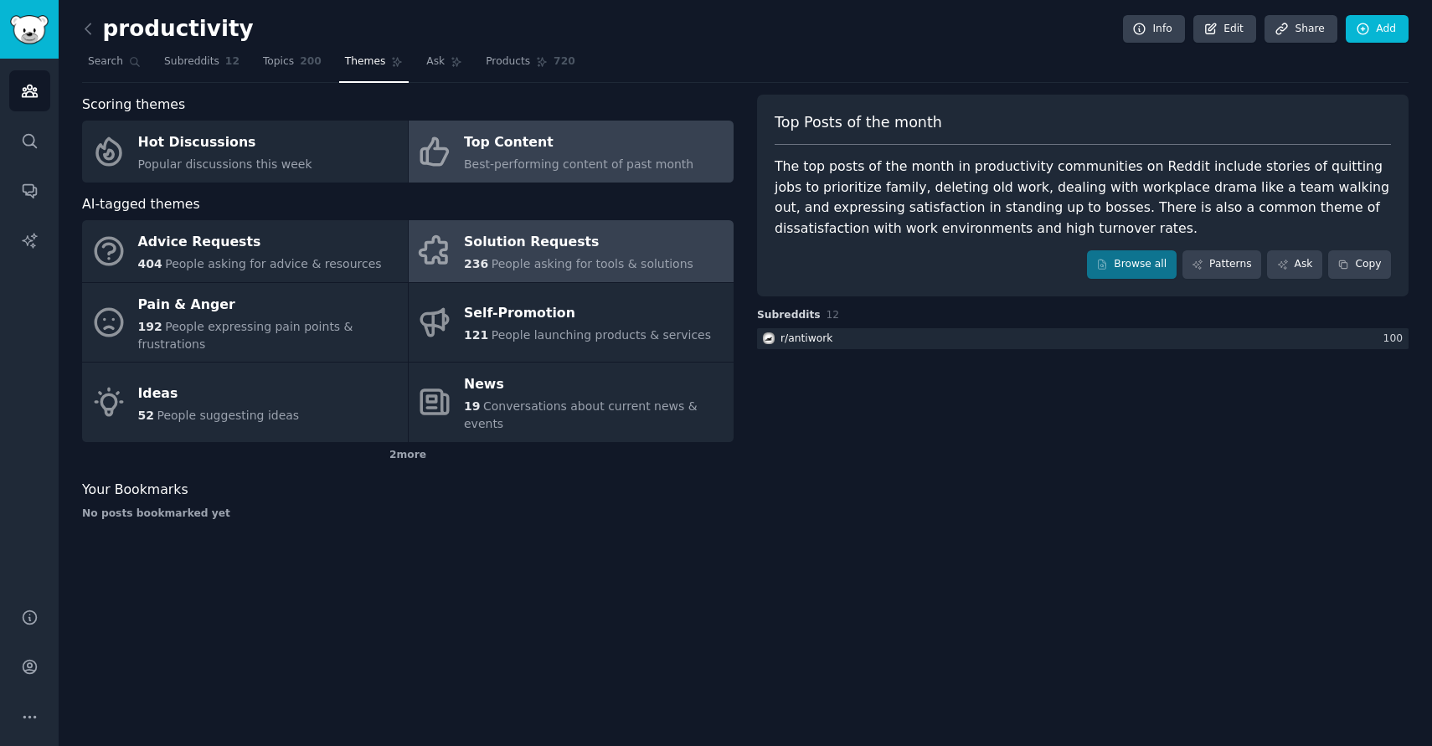
click at [570, 240] on div "Solution Requests" at bounding box center [578, 242] width 229 height 27
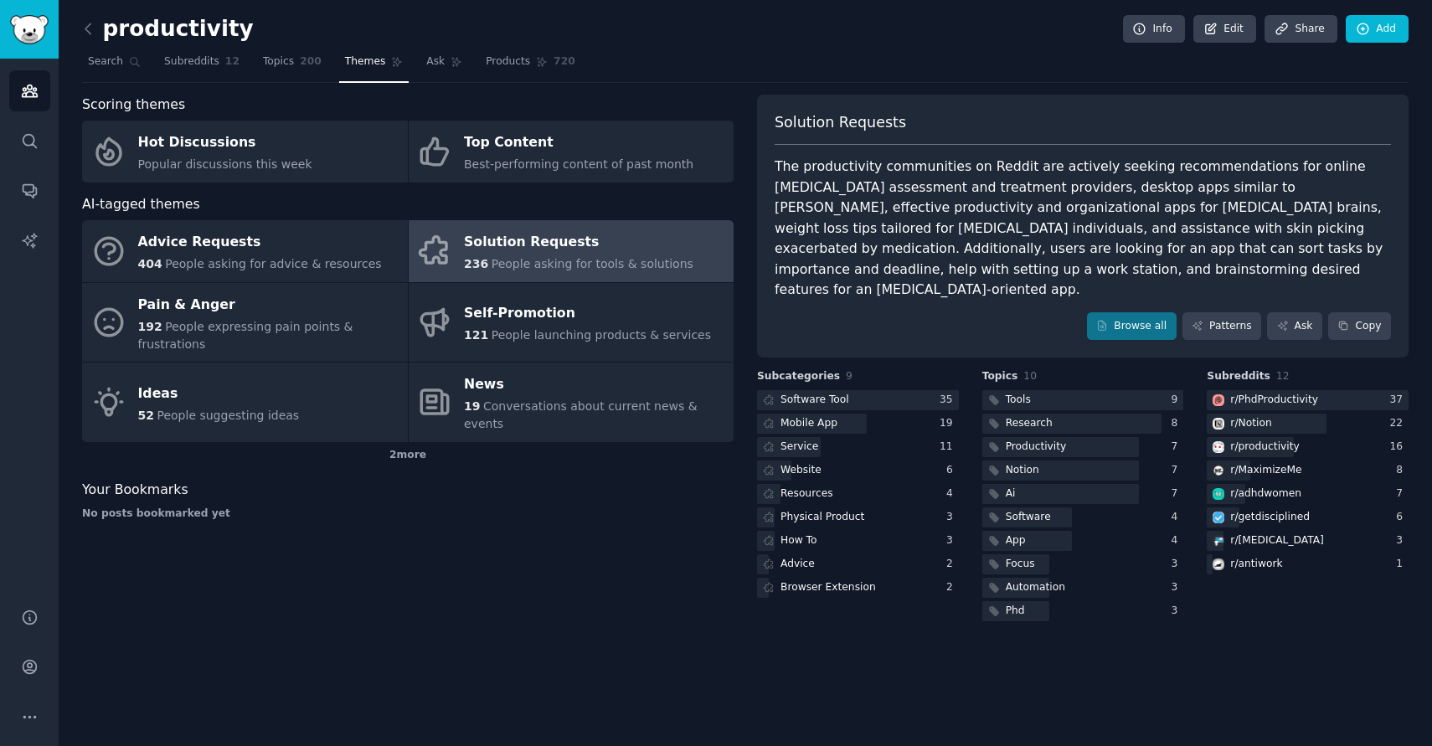
click at [869, 196] on div "The productivity communities on Reddit are actively seeking recommendations for…" at bounding box center [1083, 229] width 616 height 144
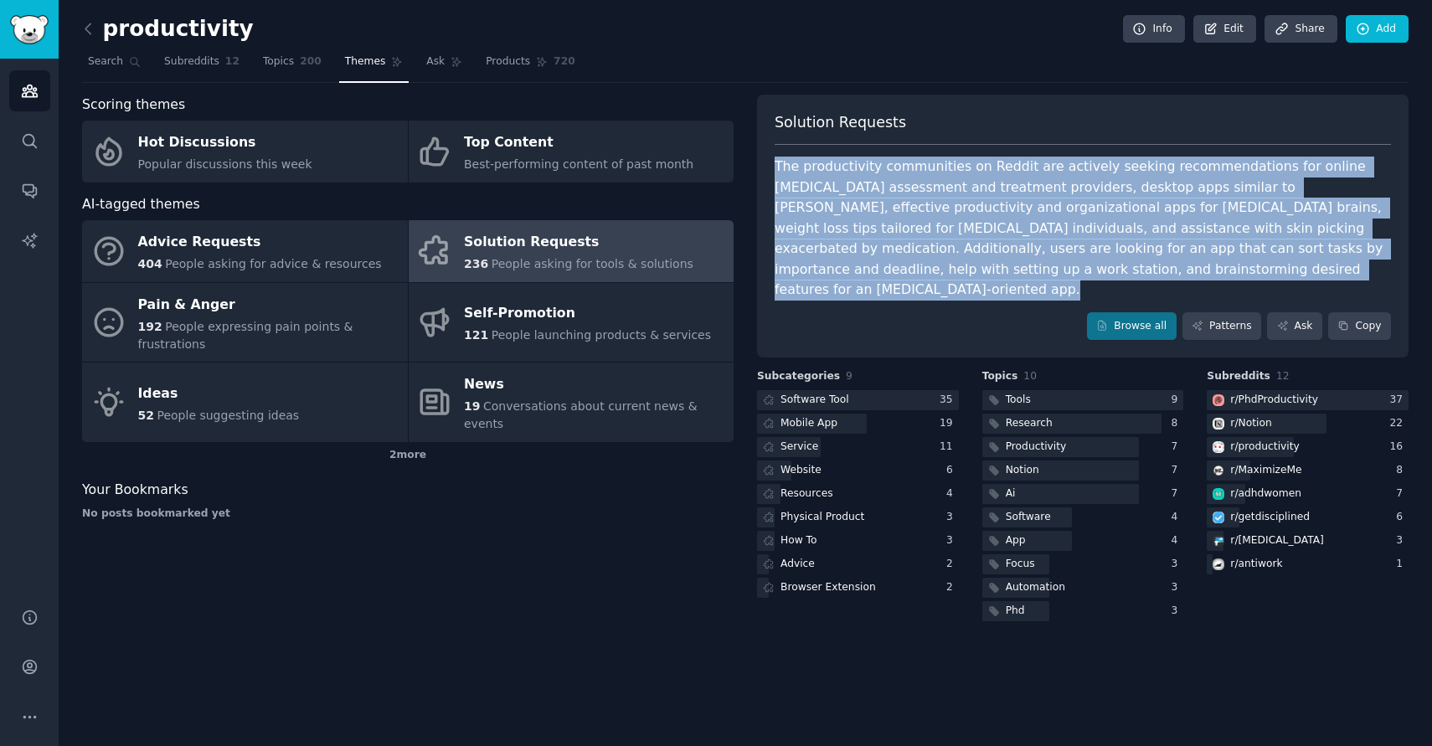
click at [869, 196] on div "The productivity communities on Reddit are actively seeking recommendations for…" at bounding box center [1083, 229] width 616 height 144
click at [1096, 183] on div "The productivity communities on Reddit are actively seeking recommendations for…" at bounding box center [1083, 229] width 616 height 144
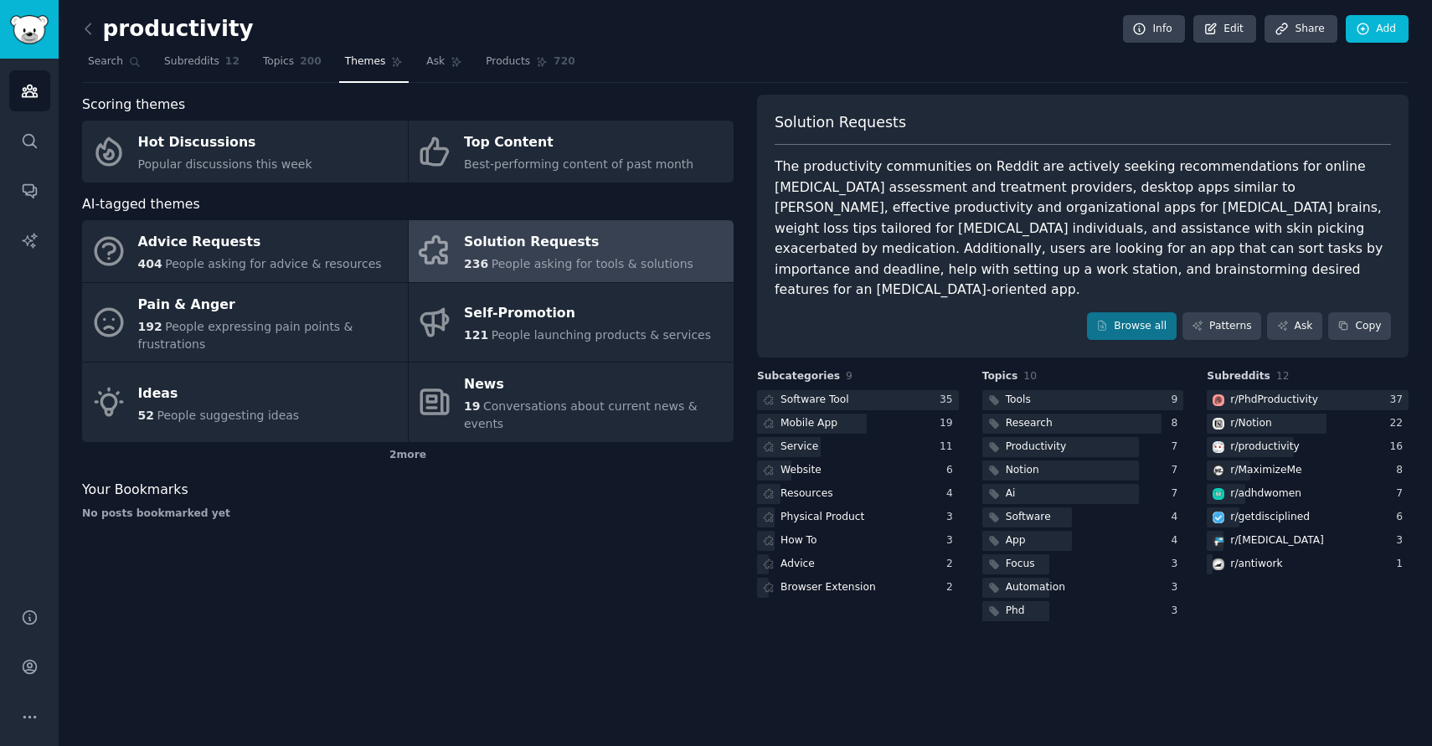
click at [1153, 185] on div "The productivity communities on Reddit are actively seeking recommendations for…" at bounding box center [1083, 229] width 616 height 144
click at [848, 390] on div "Software Tool" at bounding box center [804, 400] width 95 height 21
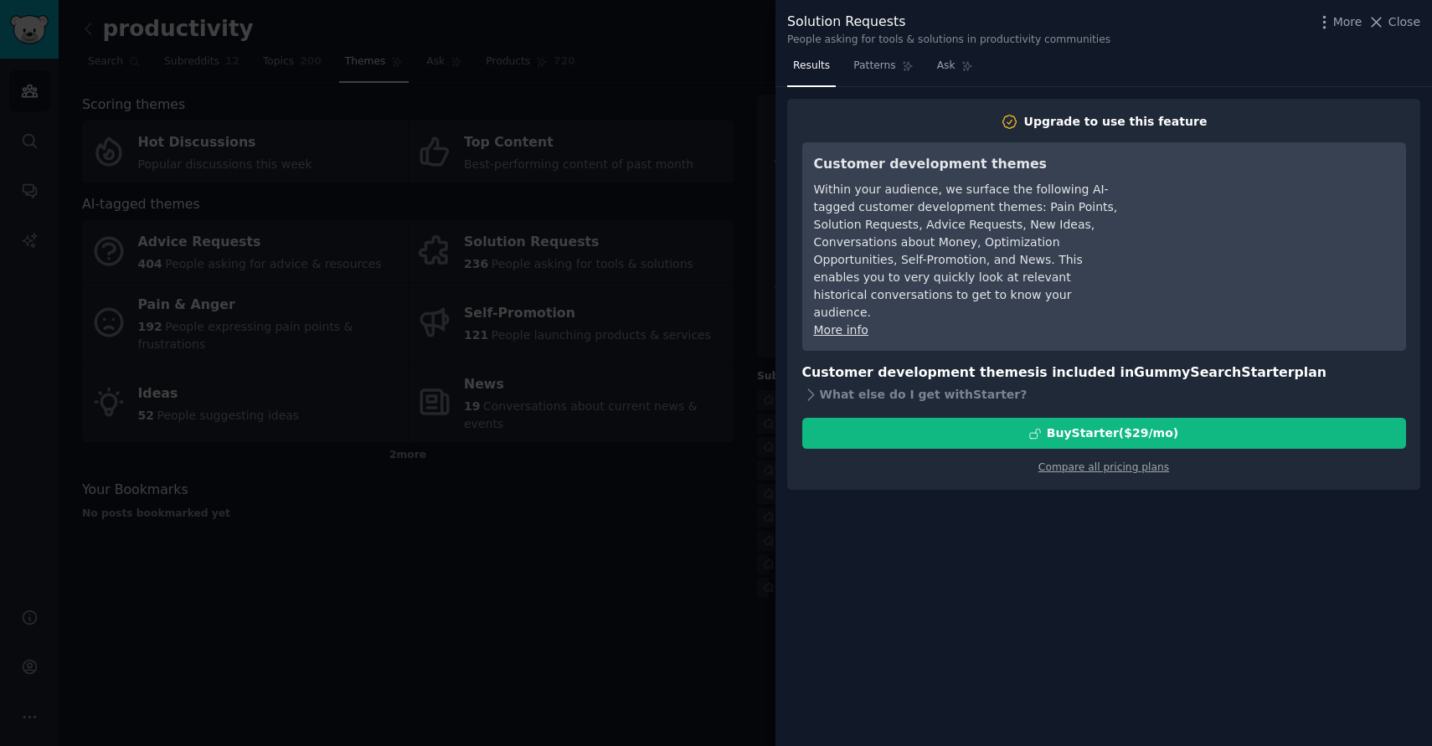
click at [717, 504] on div at bounding box center [716, 373] width 1432 height 746
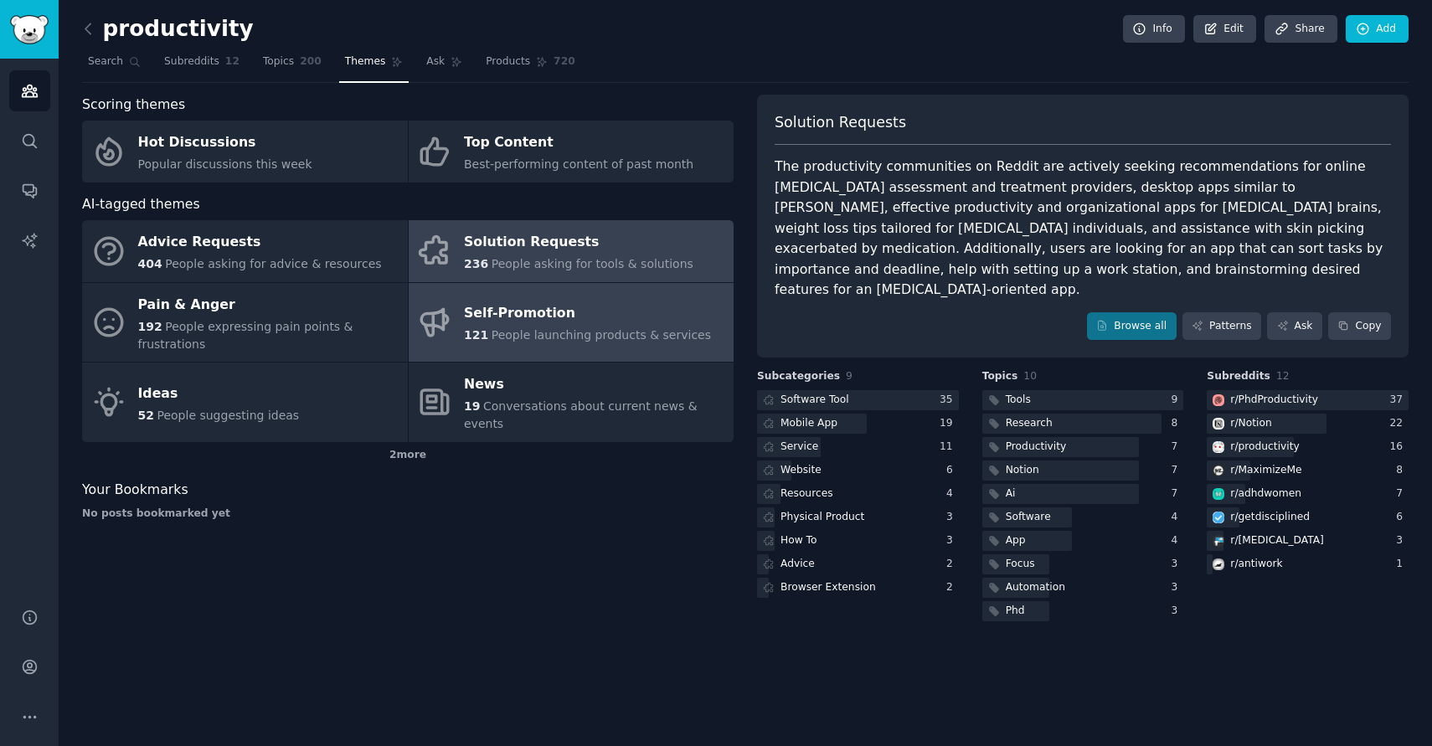
click at [600, 288] on link "Self-Promotion 121 People launching products & services" at bounding box center [572, 323] width 326 height 80
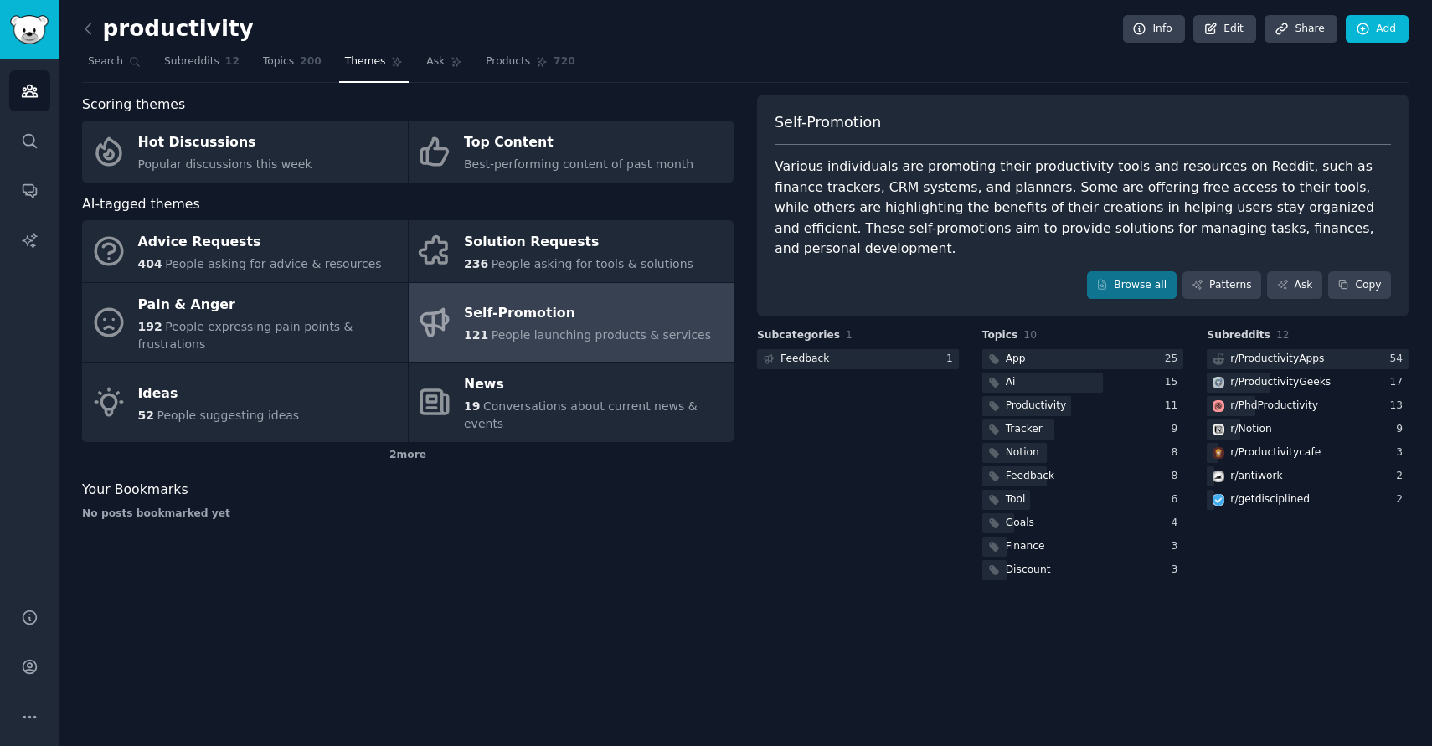
click at [1034, 221] on div "Various individuals are promoting their productivity tools and resources on Red…" at bounding box center [1083, 208] width 616 height 103
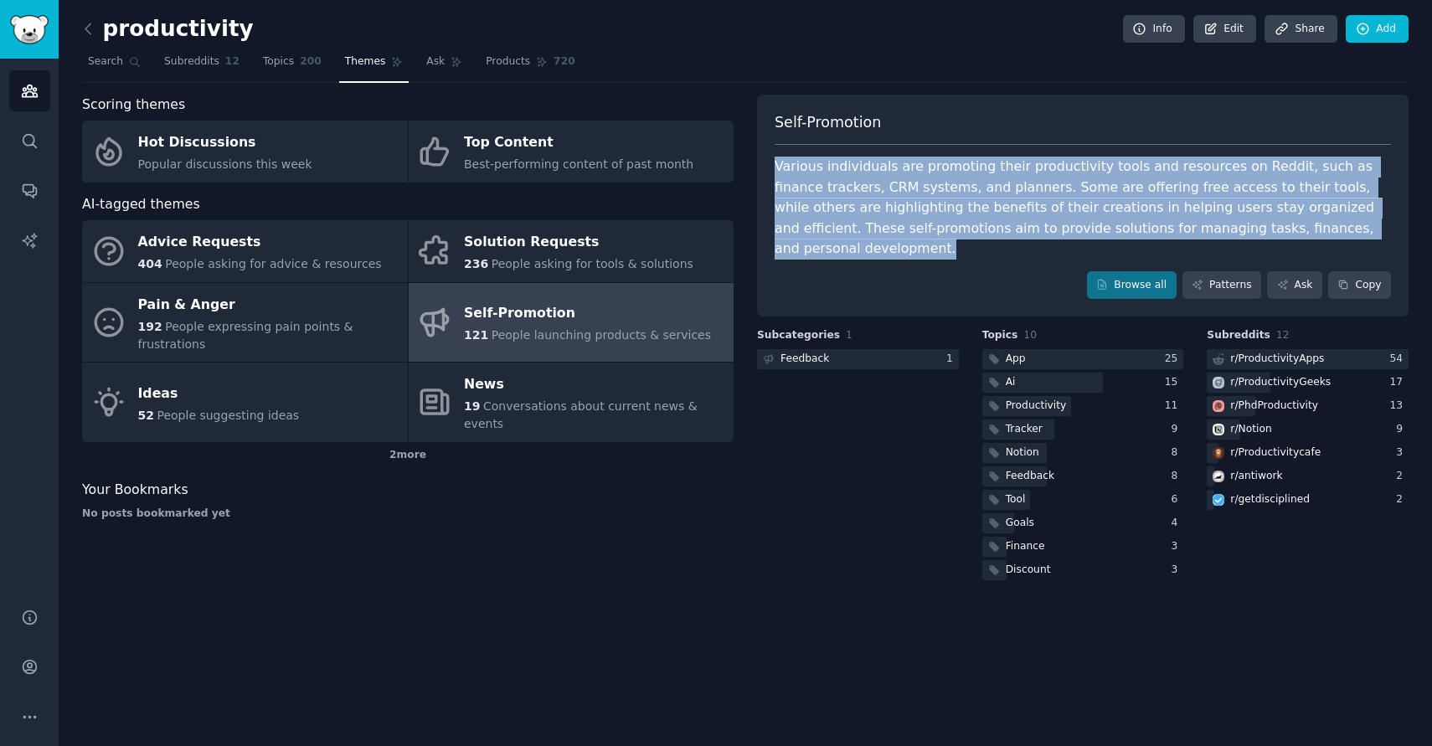
click at [1034, 221] on div "Various individuals are promoting their productivity tools and resources on Red…" at bounding box center [1083, 208] width 616 height 103
click at [1110, 271] on link "Browse all" at bounding box center [1132, 285] width 90 height 28
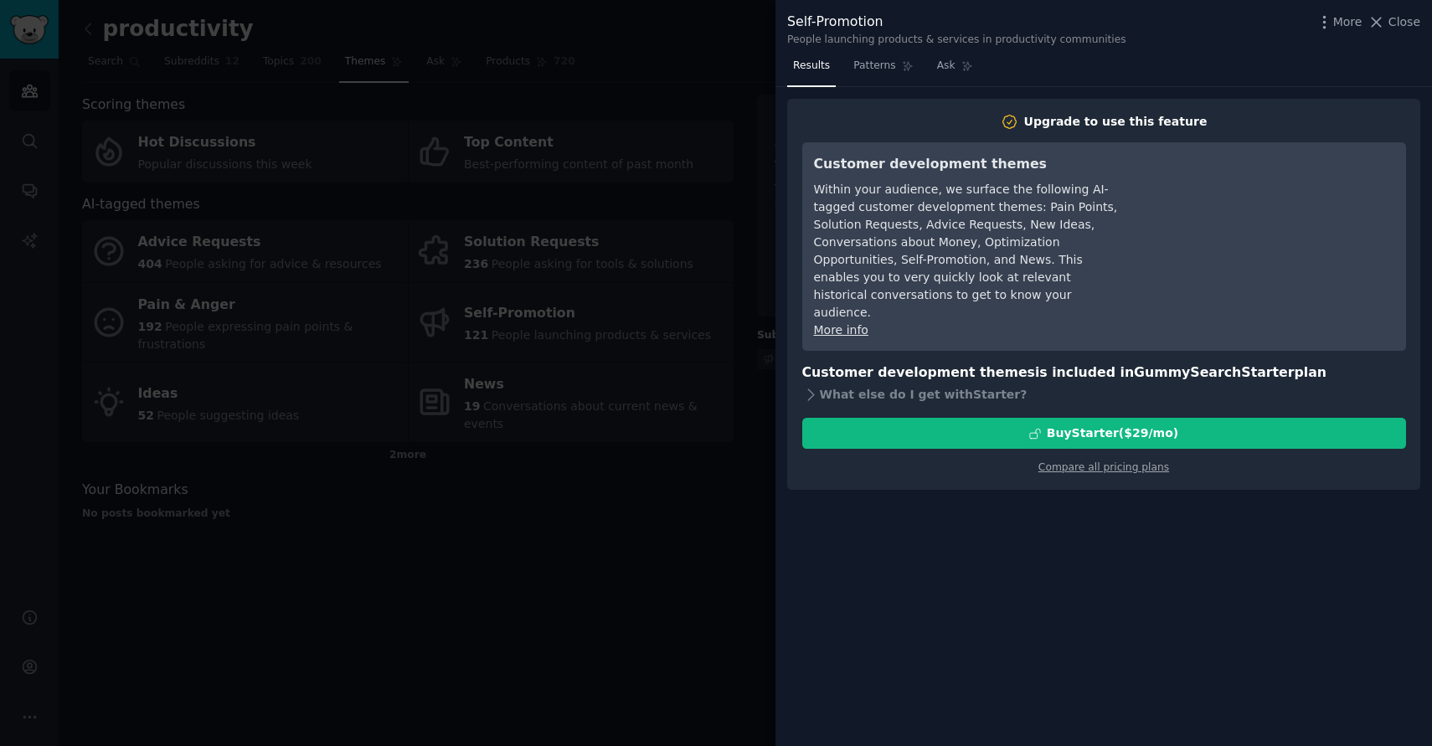
click at [731, 585] on div at bounding box center [716, 373] width 1432 height 746
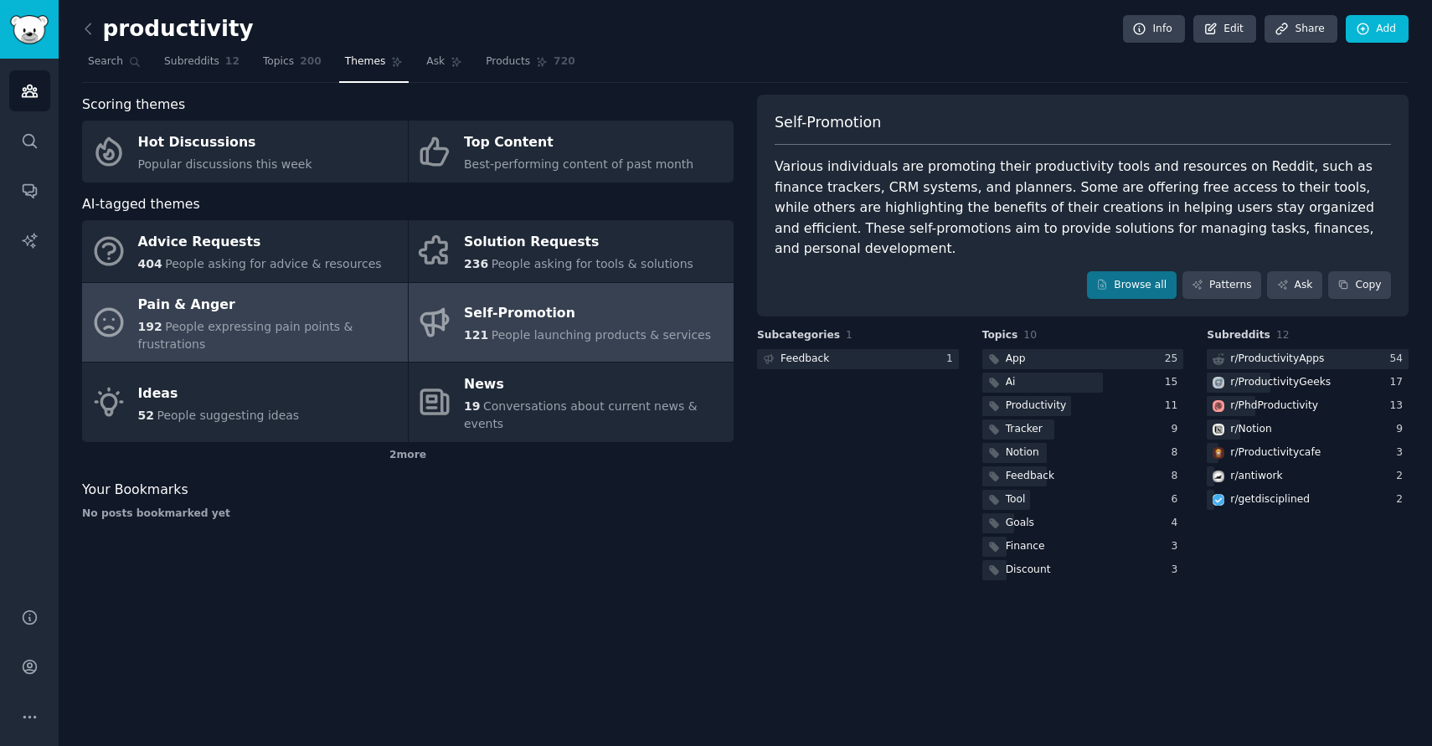
click at [265, 323] on span "People expressing pain points & frustrations" at bounding box center [245, 335] width 215 height 31
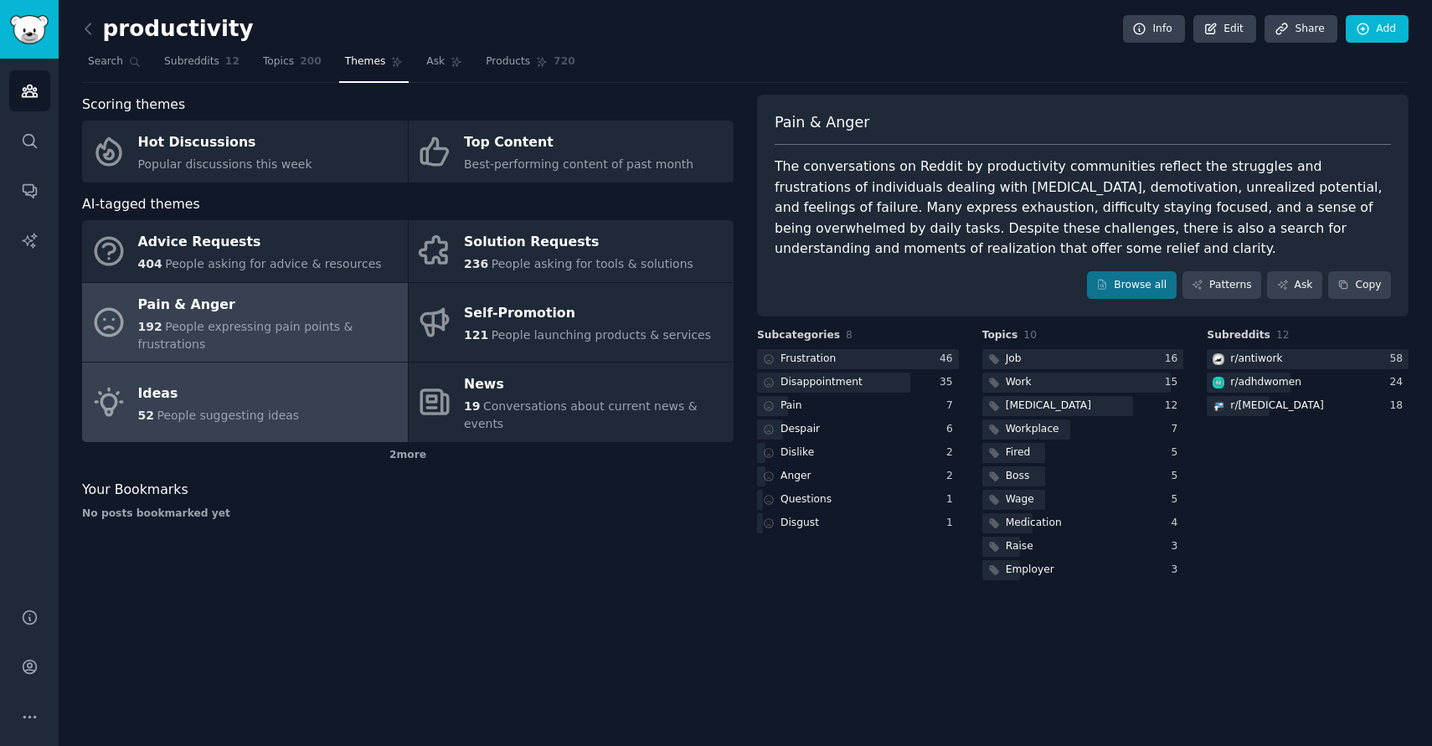
click at [260, 380] on div "Ideas" at bounding box center [219, 393] width 162 height 27
